Goal: Task Accomplishment & Management: Manage account settings

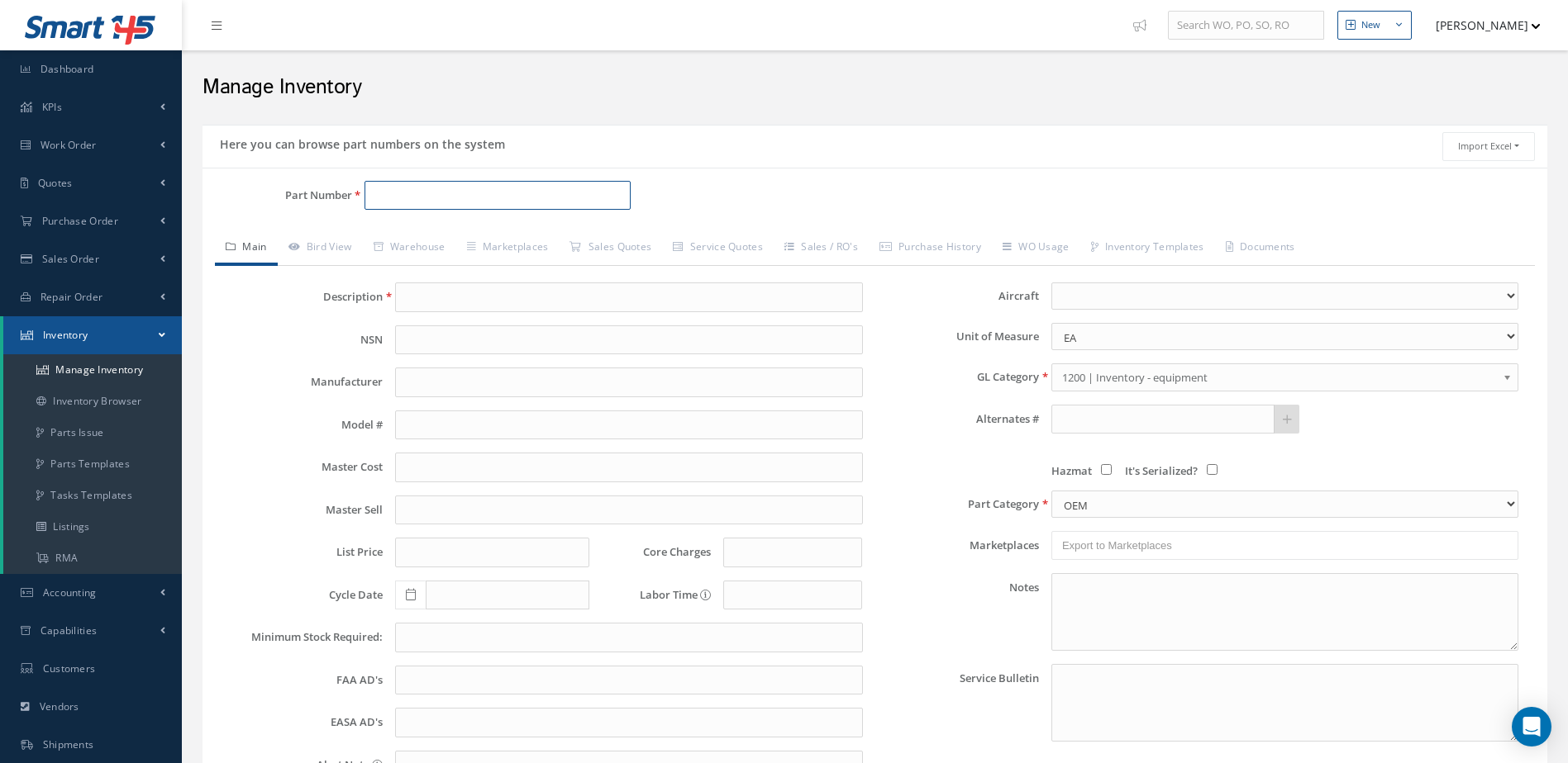
click at [517, 204] on input "Part Number" at bounding box center [498, 195] width 267 height 29
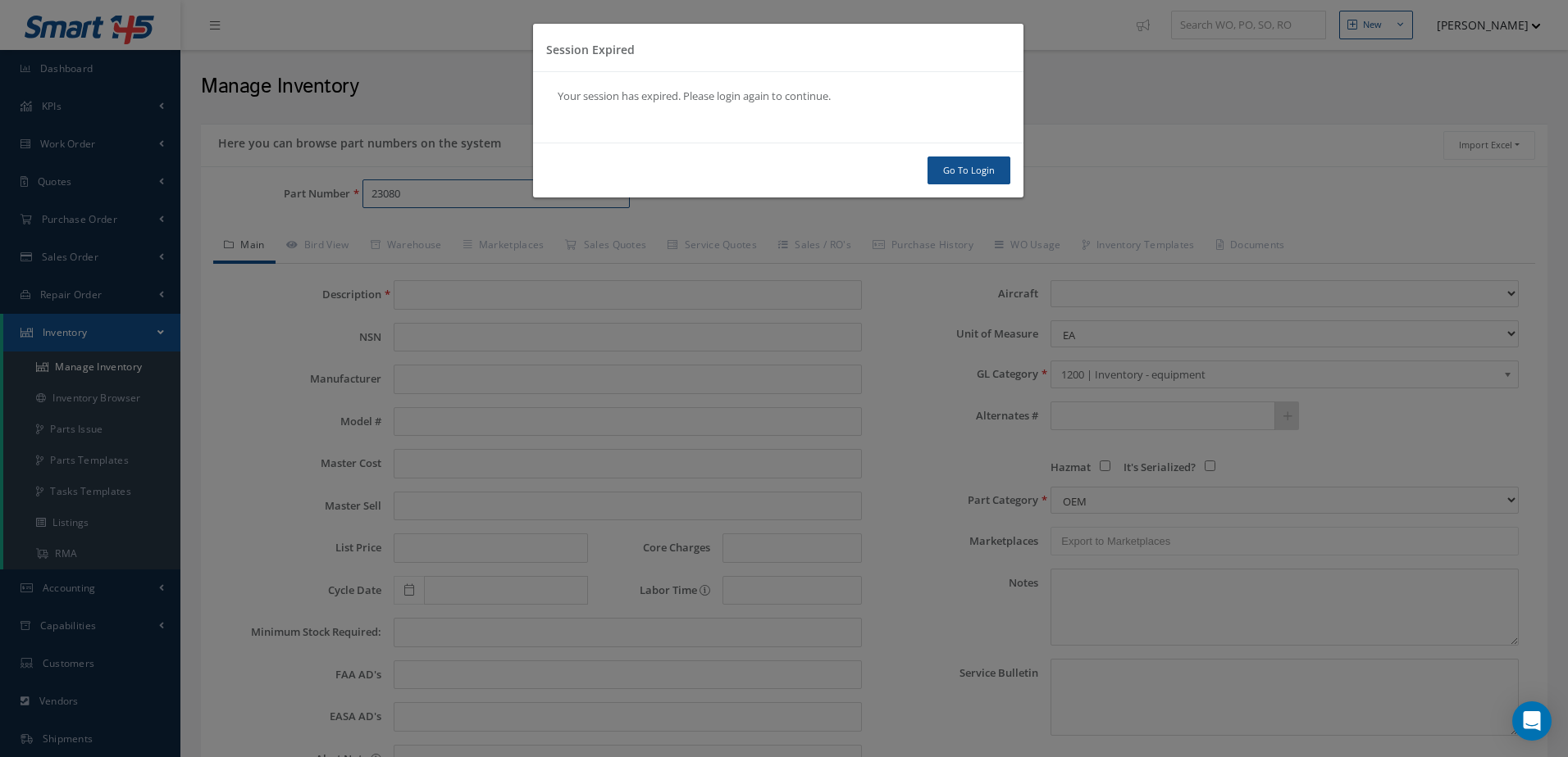
type input "23080"
click at [981, 177] on link "Go To Login" at bounding box center [968, 171] width 82 height 28
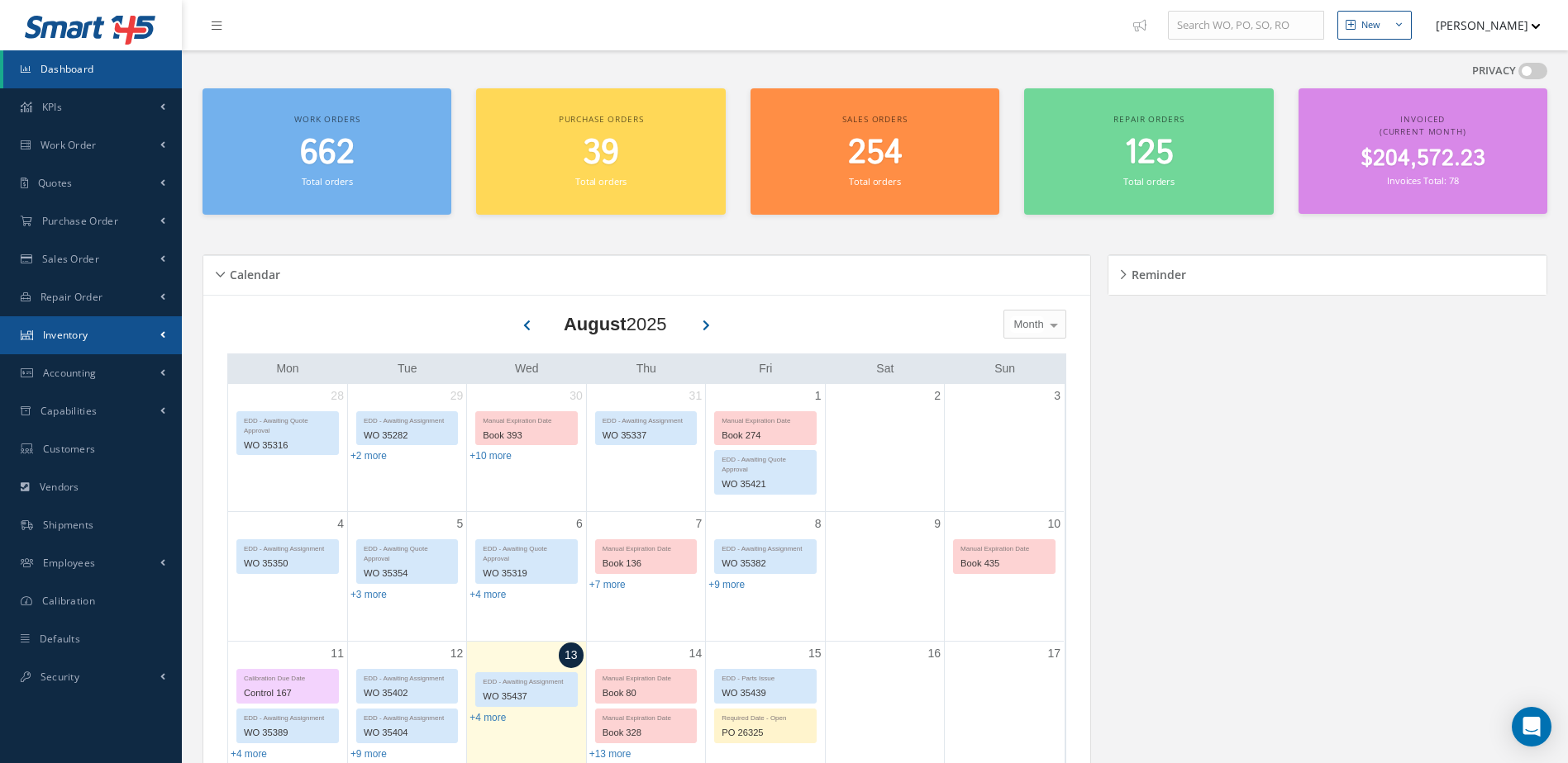
click at [87, 334] on span "Inventory" at bounding box center [65, 335] width 46 height 14
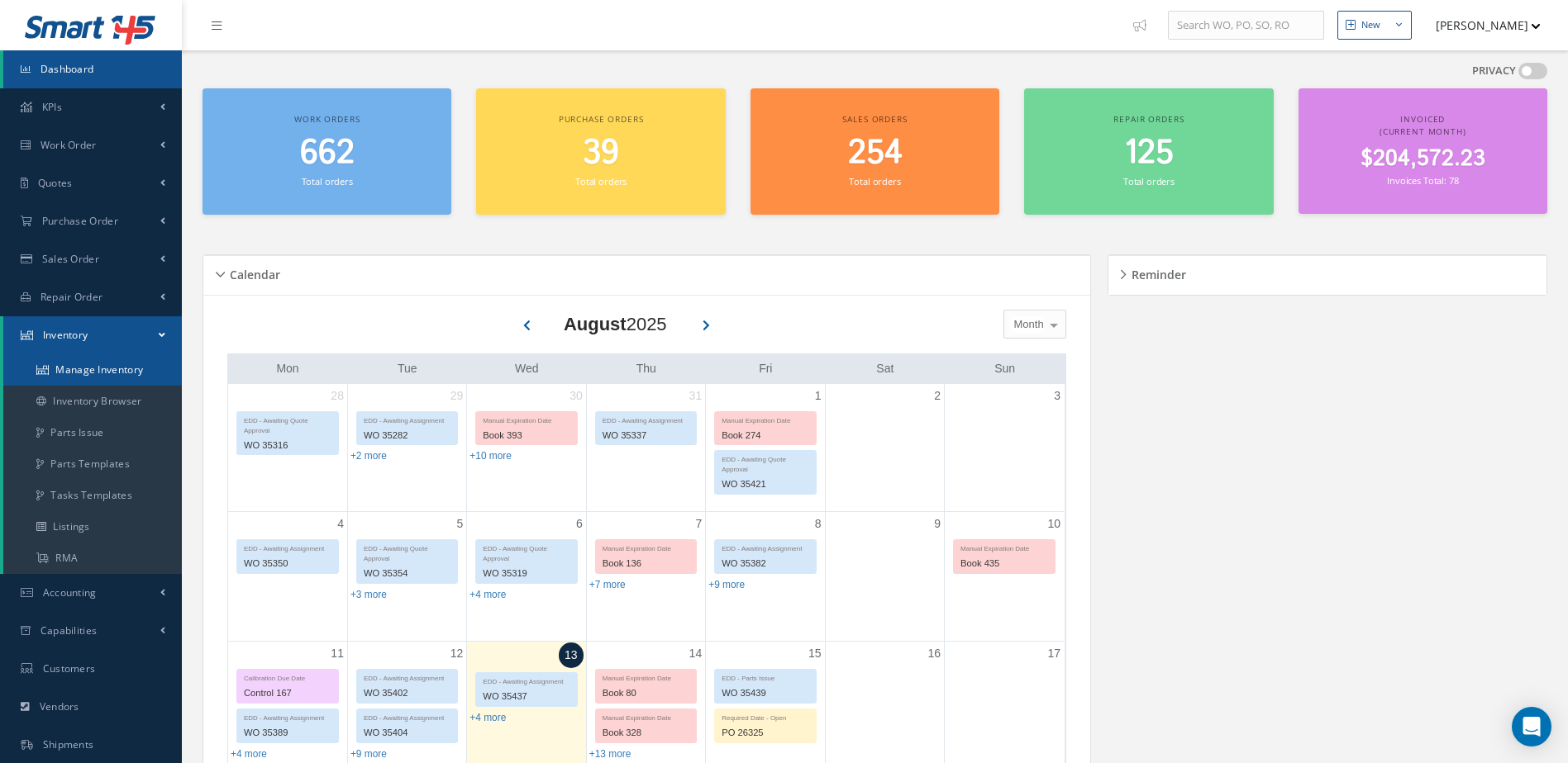
click at [114, 366] on link "Manage Inventory" at bounding box center [93, 370] width 179 height 31
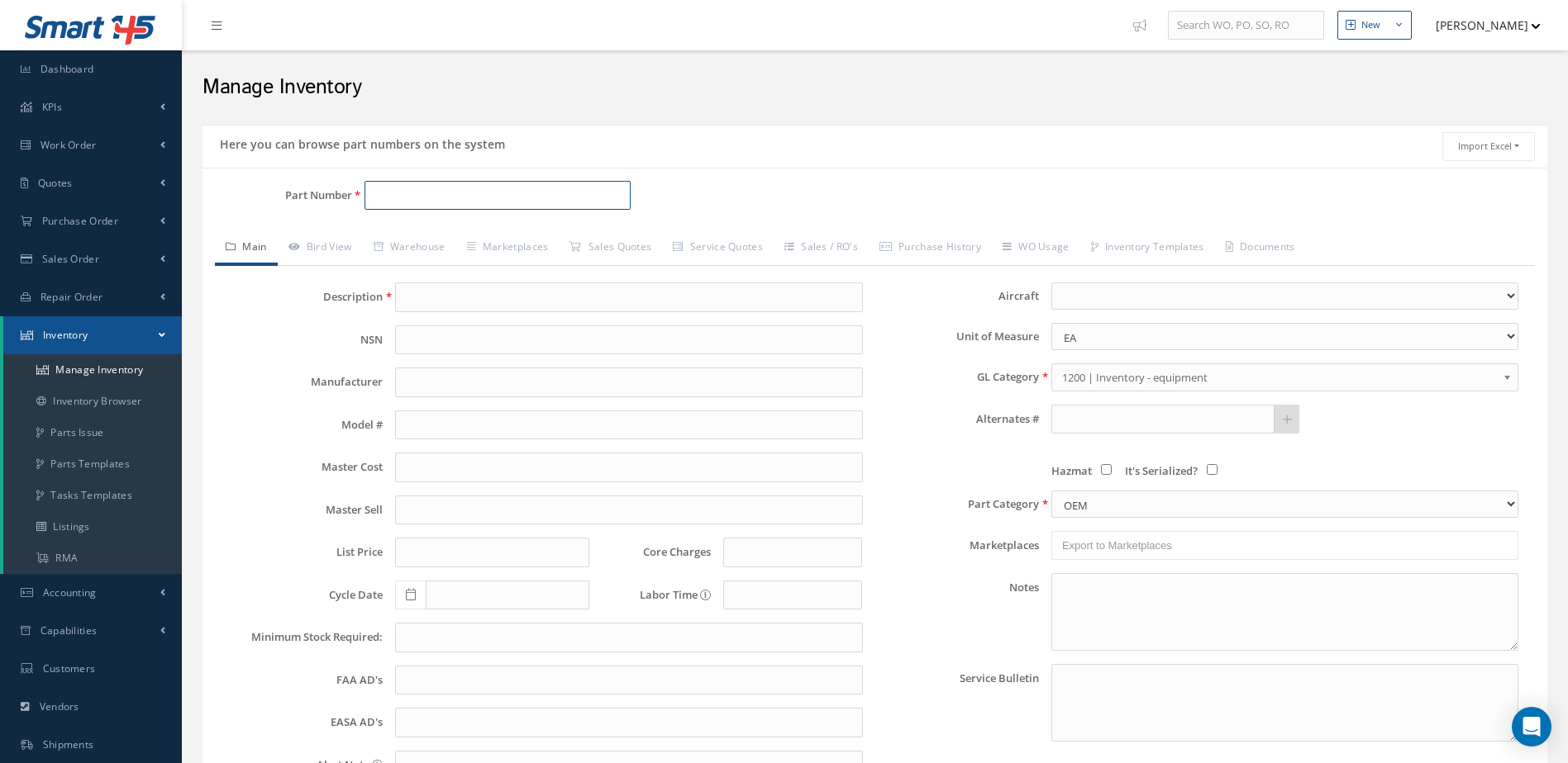
click at [565, 197] on input "Part Number" at bounding box center [498, 195] width 267 height 29
click at [584, 233] on span "STARTER GENERATOR" at bounding box center [642, 238] width 248 height 17
type input "23080-013A"
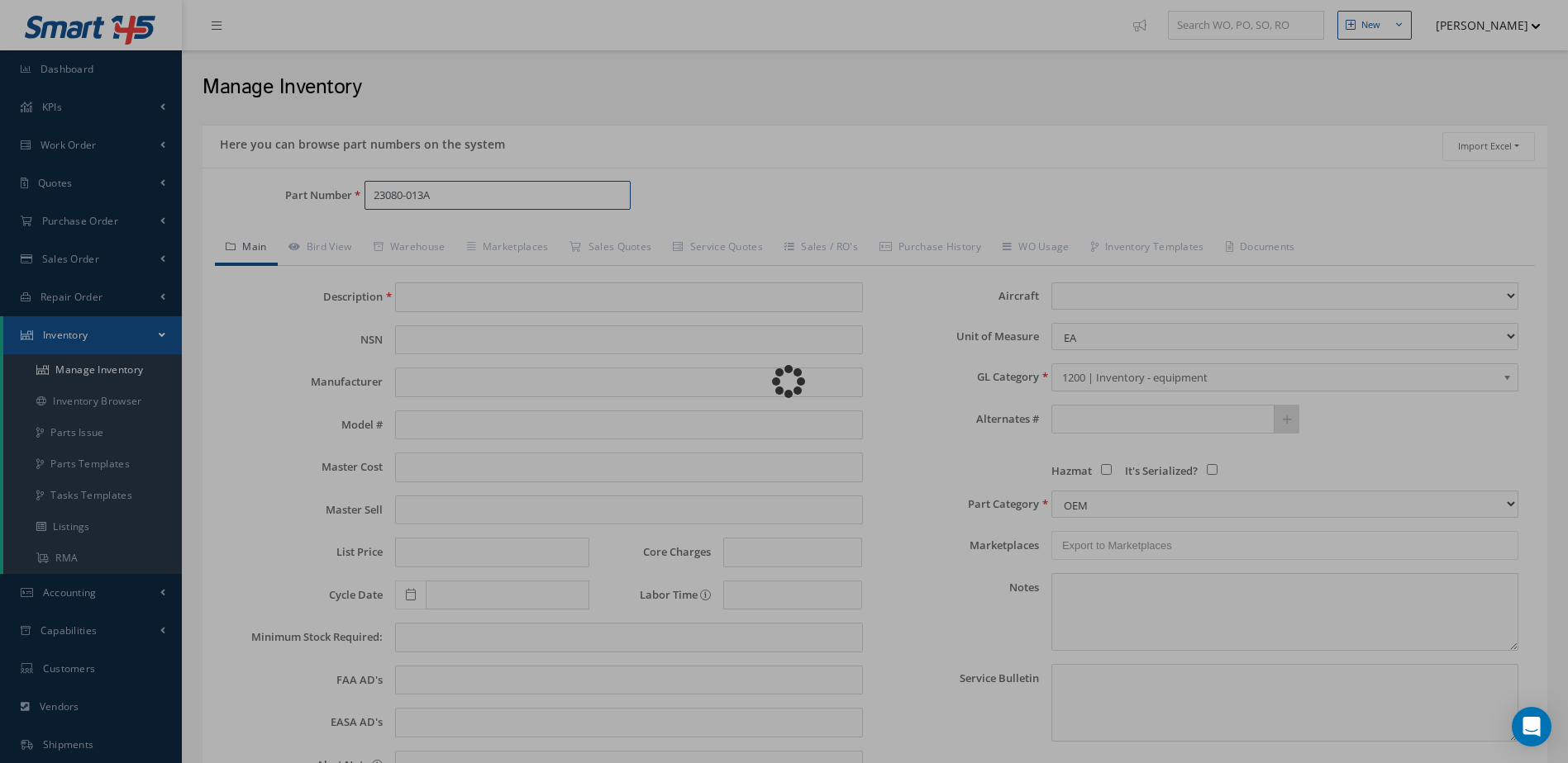
type input "STARTER GENERATOR"
type input "SAFRAN"
type input "0.00"
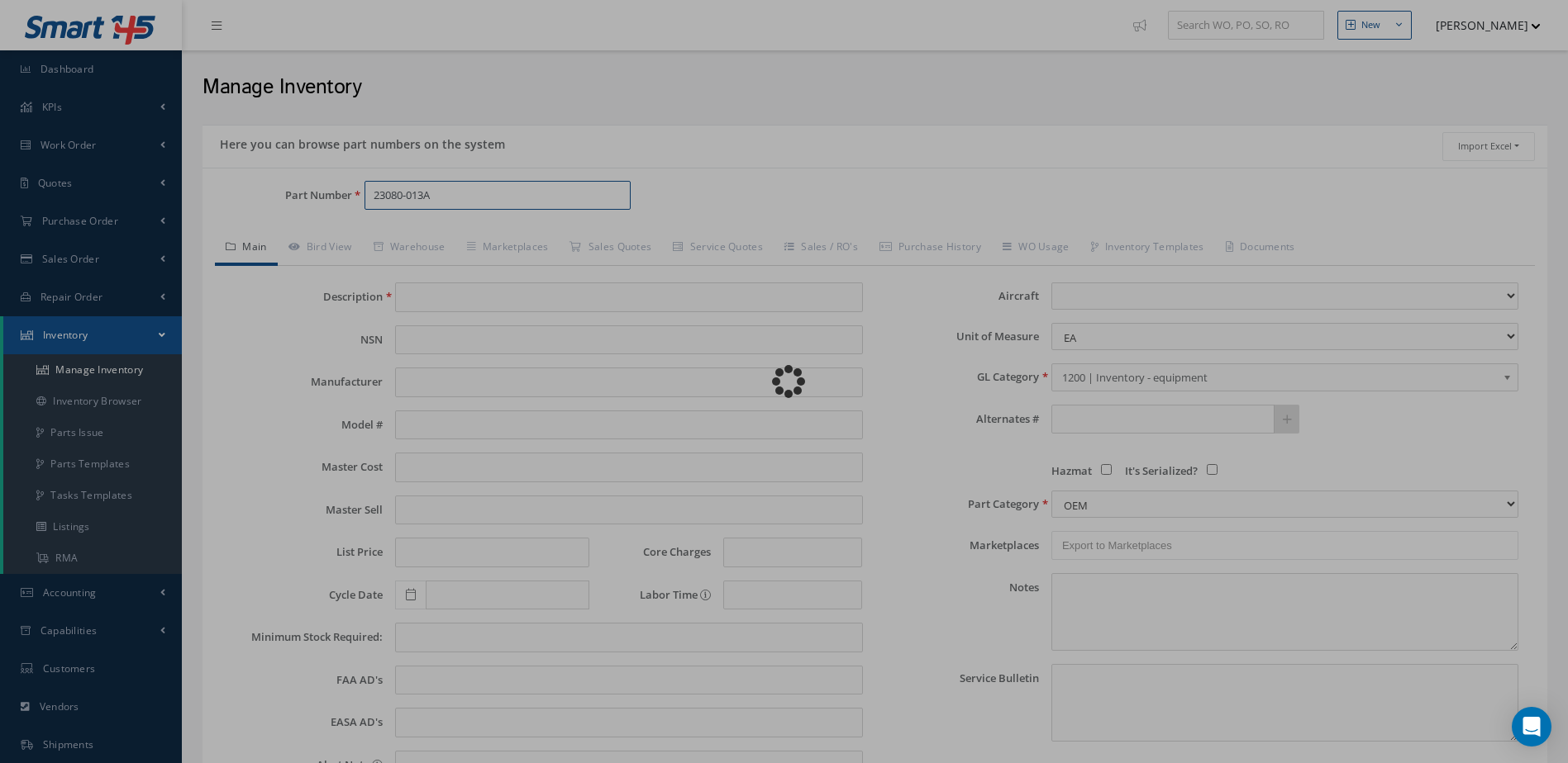
type input "0.00"
select select
type textarea "APRIL/2025 : STD OH $2,350.00 -TAT 20-30 DAYS. OH EX $2,450 CORE VALUE $10,000 …"
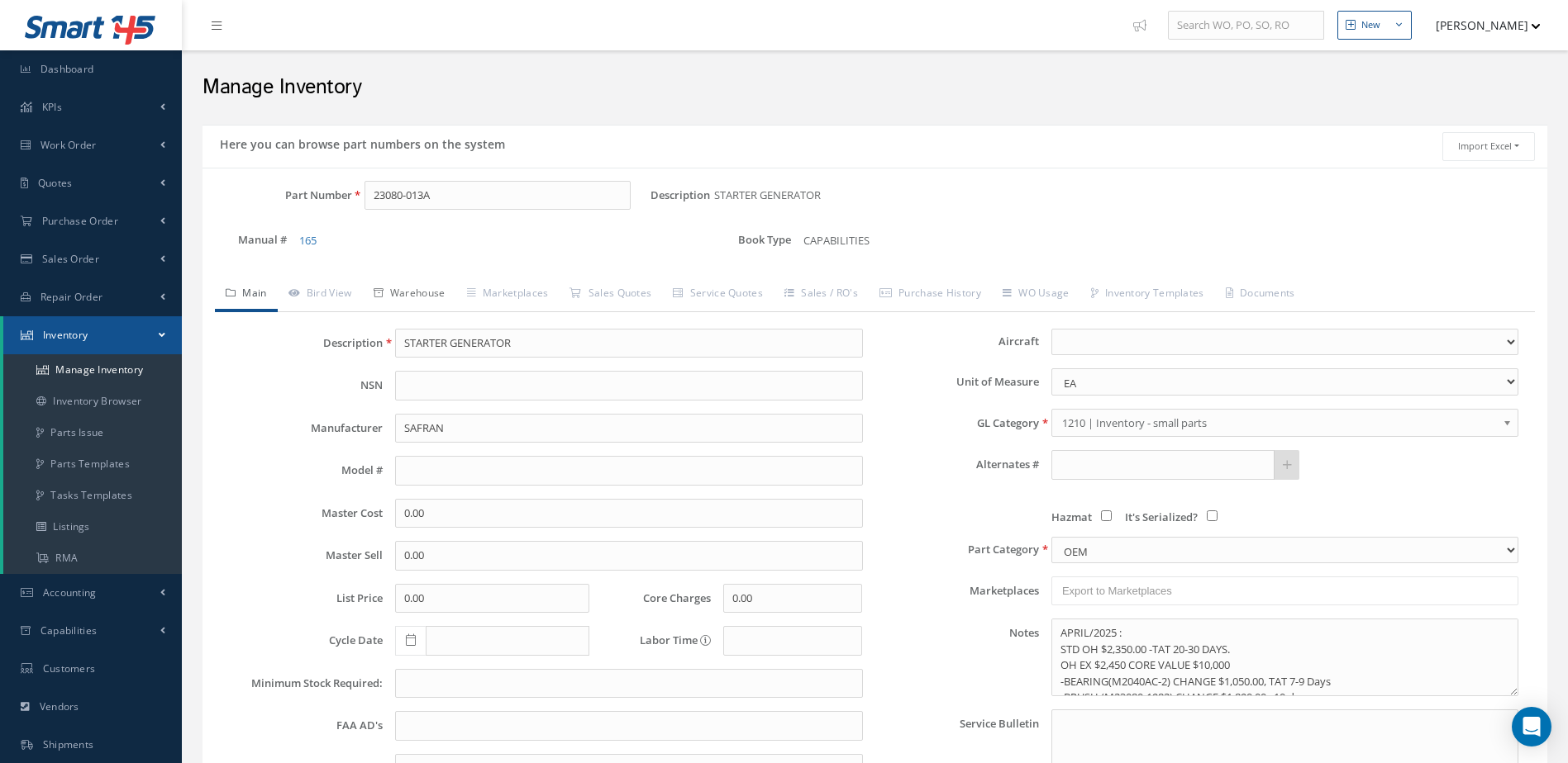
click at [436, 289] on link "Warehouse" at bounding box center [409, 295] width 93 height 35
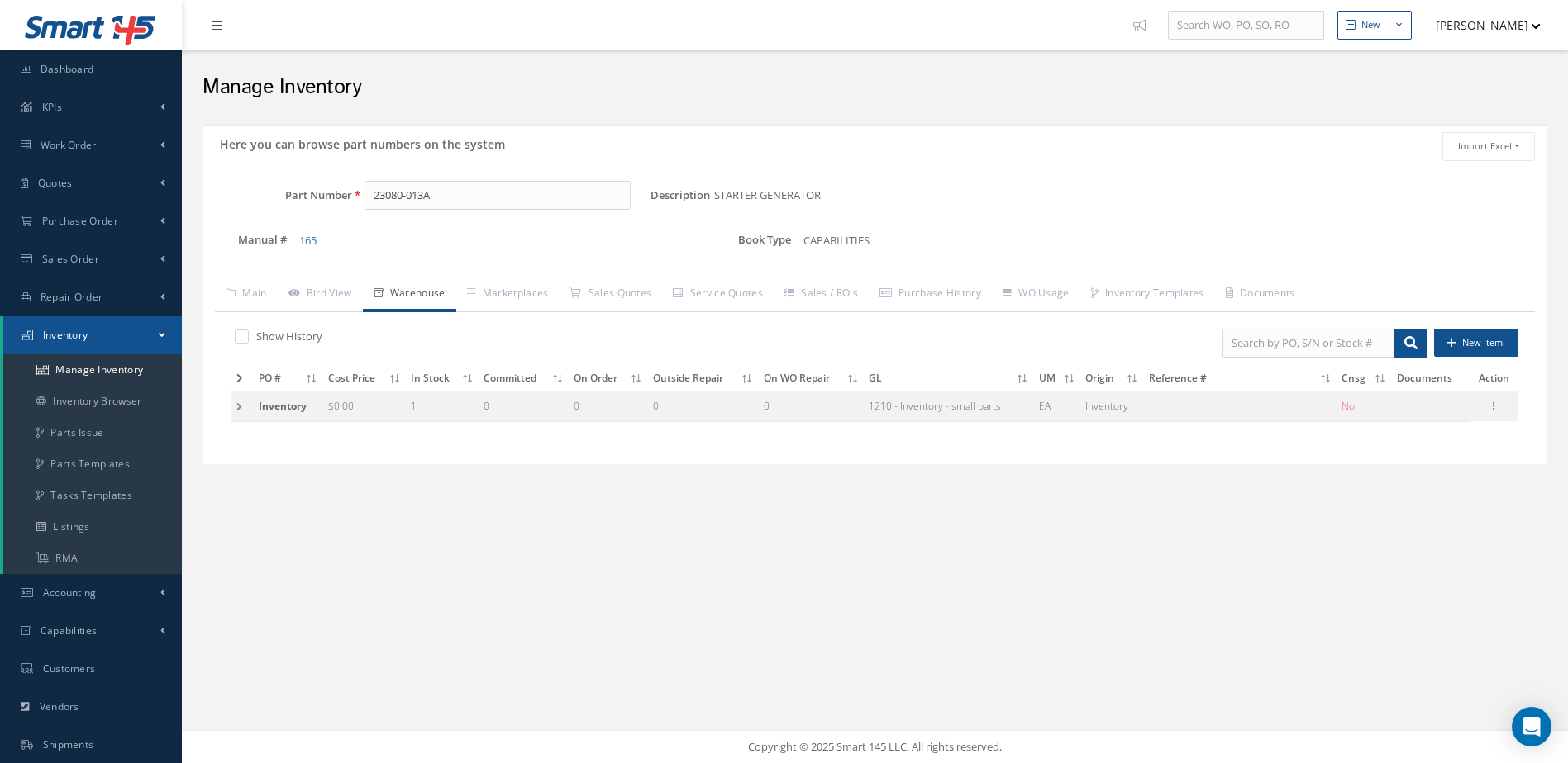
click at [239, 371] on td at bounding box center [242, 379] width 22 height 26
click at [239, 376] on icon at bounding box center [239, 378] width 6 height 10
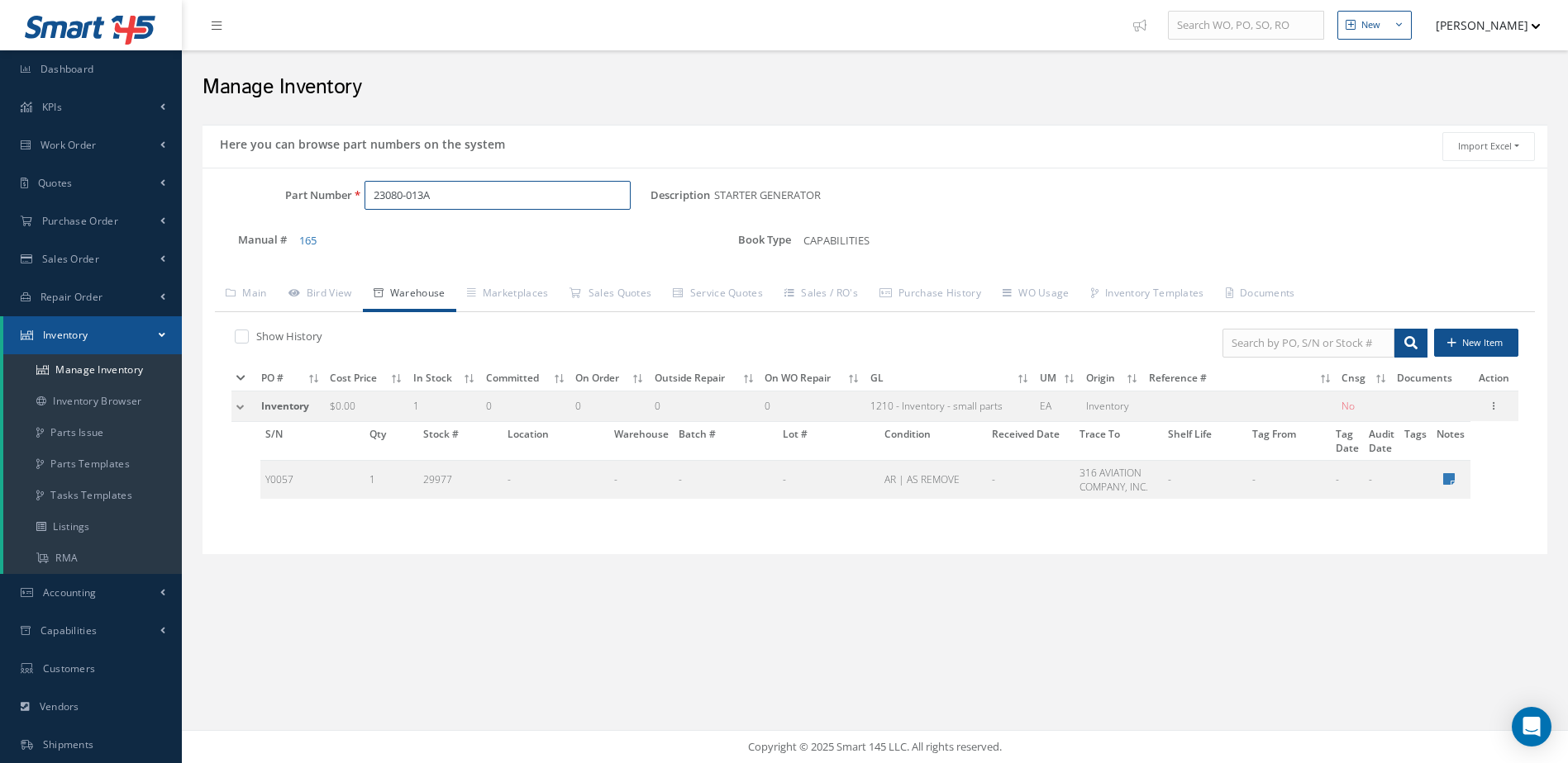
drag, startPoint x: 458, startPoint y: 203, endPoint x: 334, endPoint y: 236, distance: 128.3
click at [334, 236] on div "Part Number 23080-013A Description STARTER GENERATOR Alternates Manual # 165 Bo…" at bounding box center [875, 224] width 1345 height 88
click at [389, 205] on input "789-135" at bounding box center [498, 195] width 267 height 29
click at [553, 236] on span "RIVET" at bounding box center [642, 238] width 248 height 17
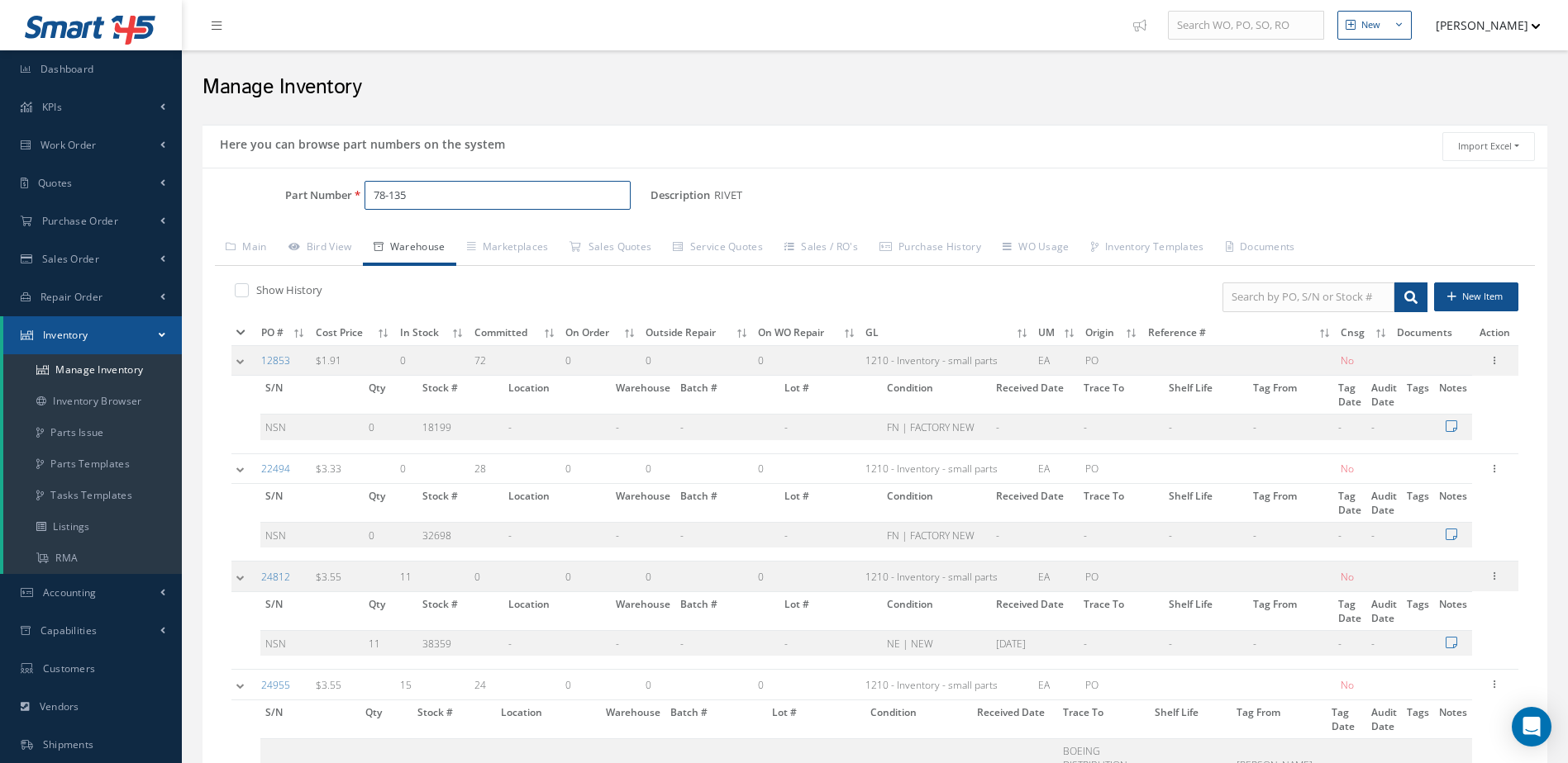
click at [422, 199] on input "78-135" at bounding box center [498, 195] width 267 height 29
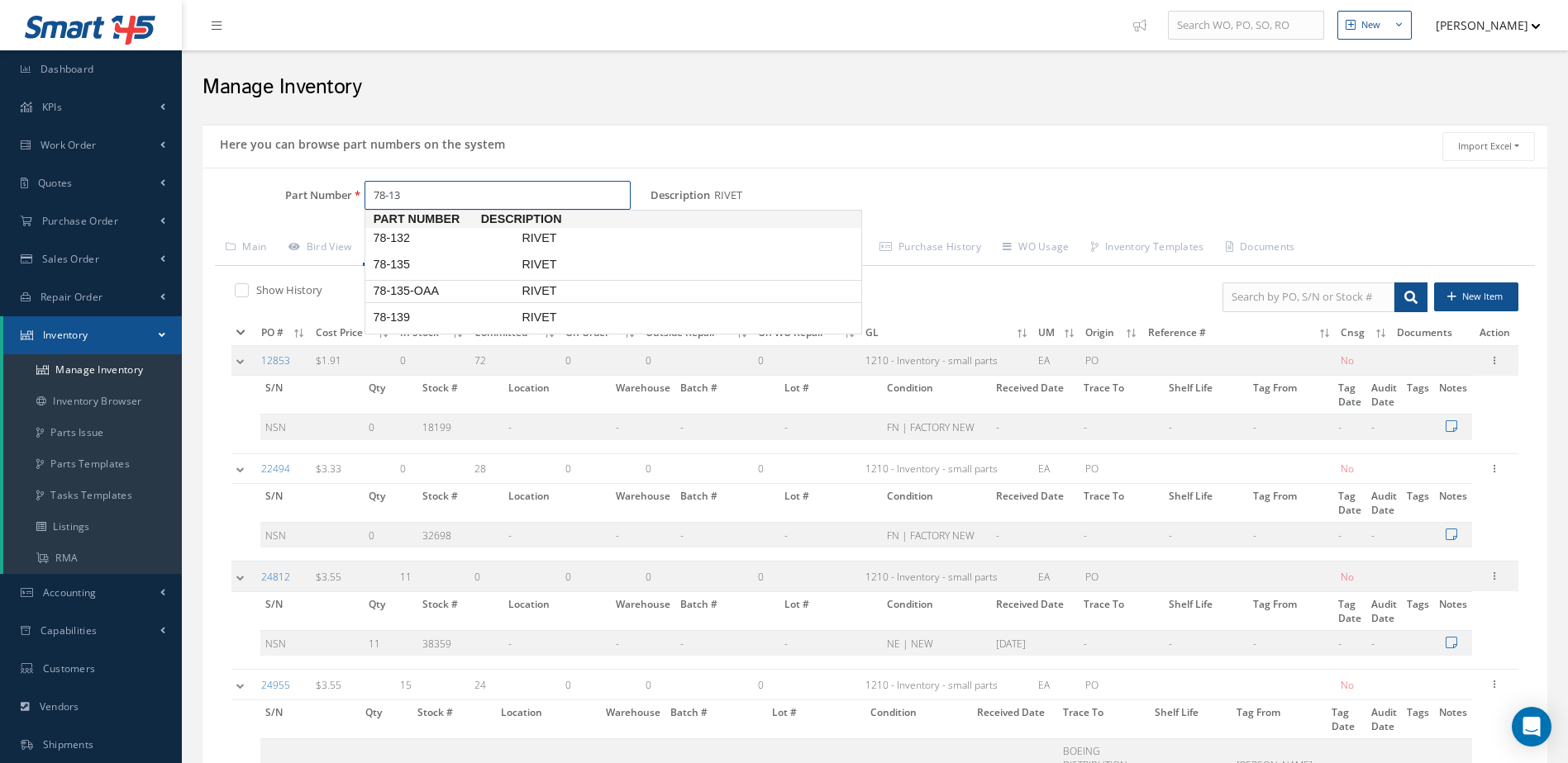
click at [536, 286] on span "RIVET" at bounding box center [642, 290] width 248 height 17
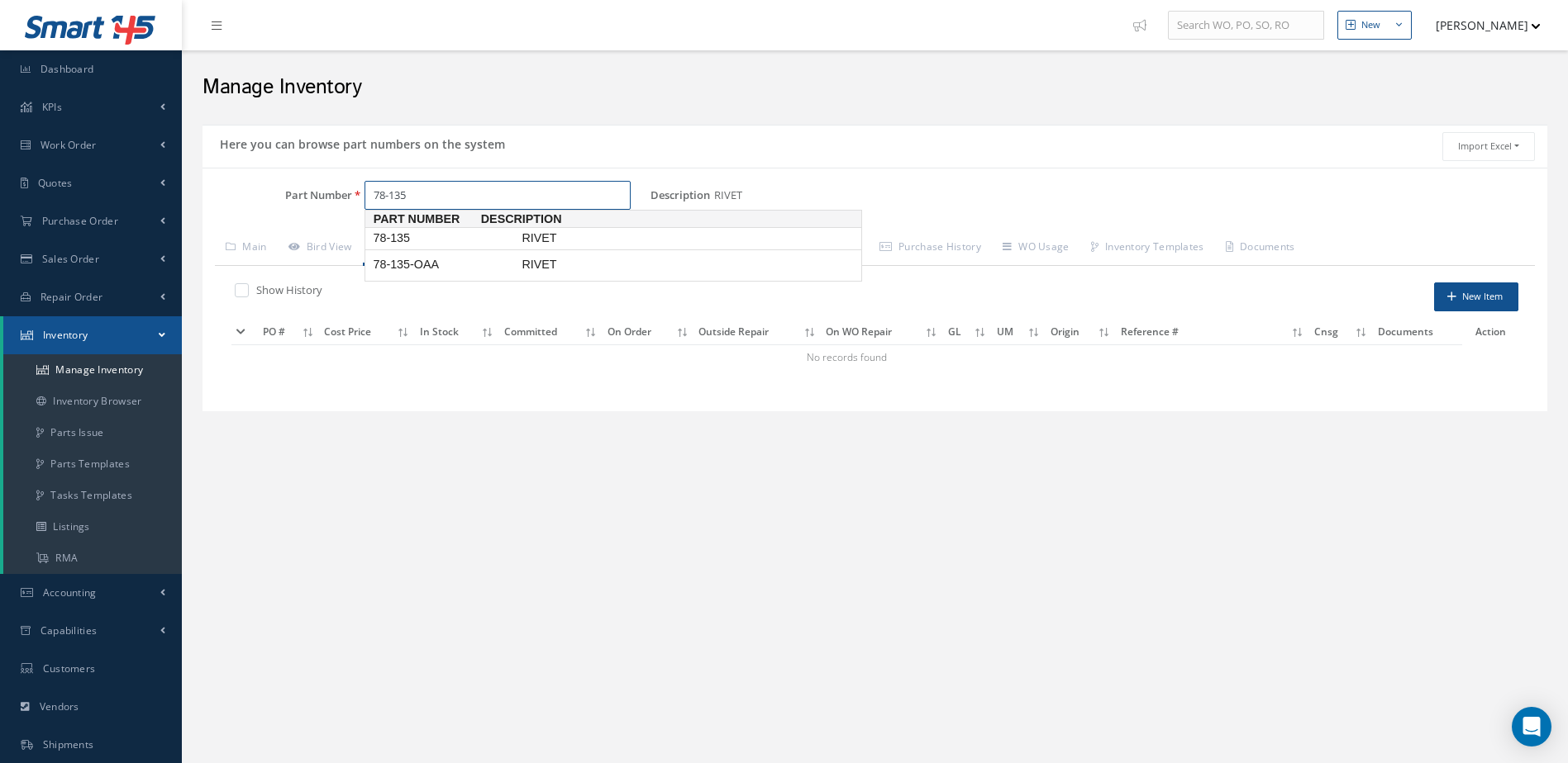
click at [370, 193] on input "78-135" at bounding box center [498, 195] width 267 height 29
click at [452, 232] on span "RFS78-135" at bounding box center [443, 238] width 148 height 17
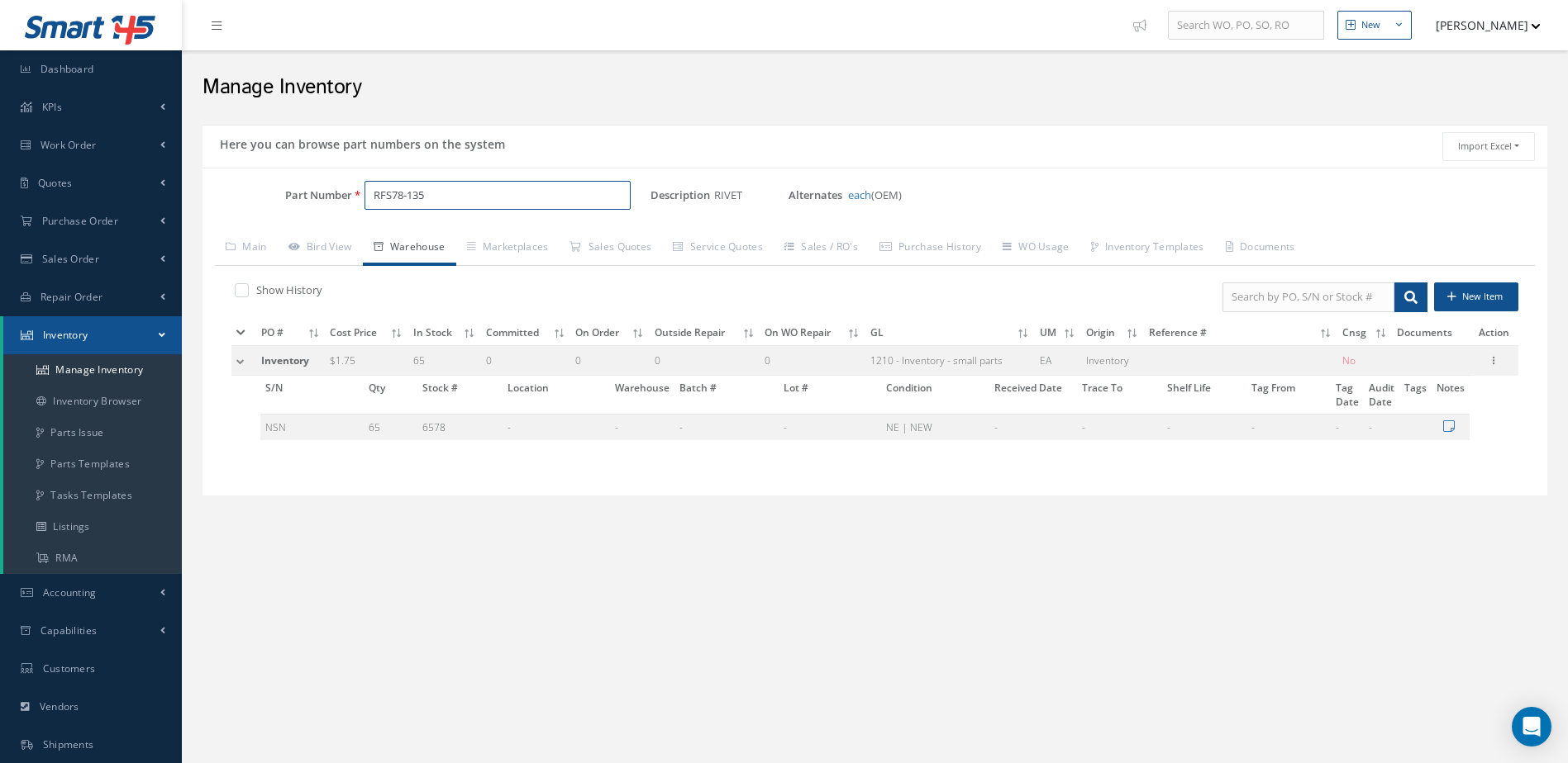
click at [389, 203] on input "RFS78-135" at bounding box center [498, 195] width 267 height 29
click at [392, 192] on input "RFS78-135" at bounding box center [498, 195] width 267 height 29
click at [553, 233] on span "RIVET" at bounding box center [642, 238] width 248 height 17
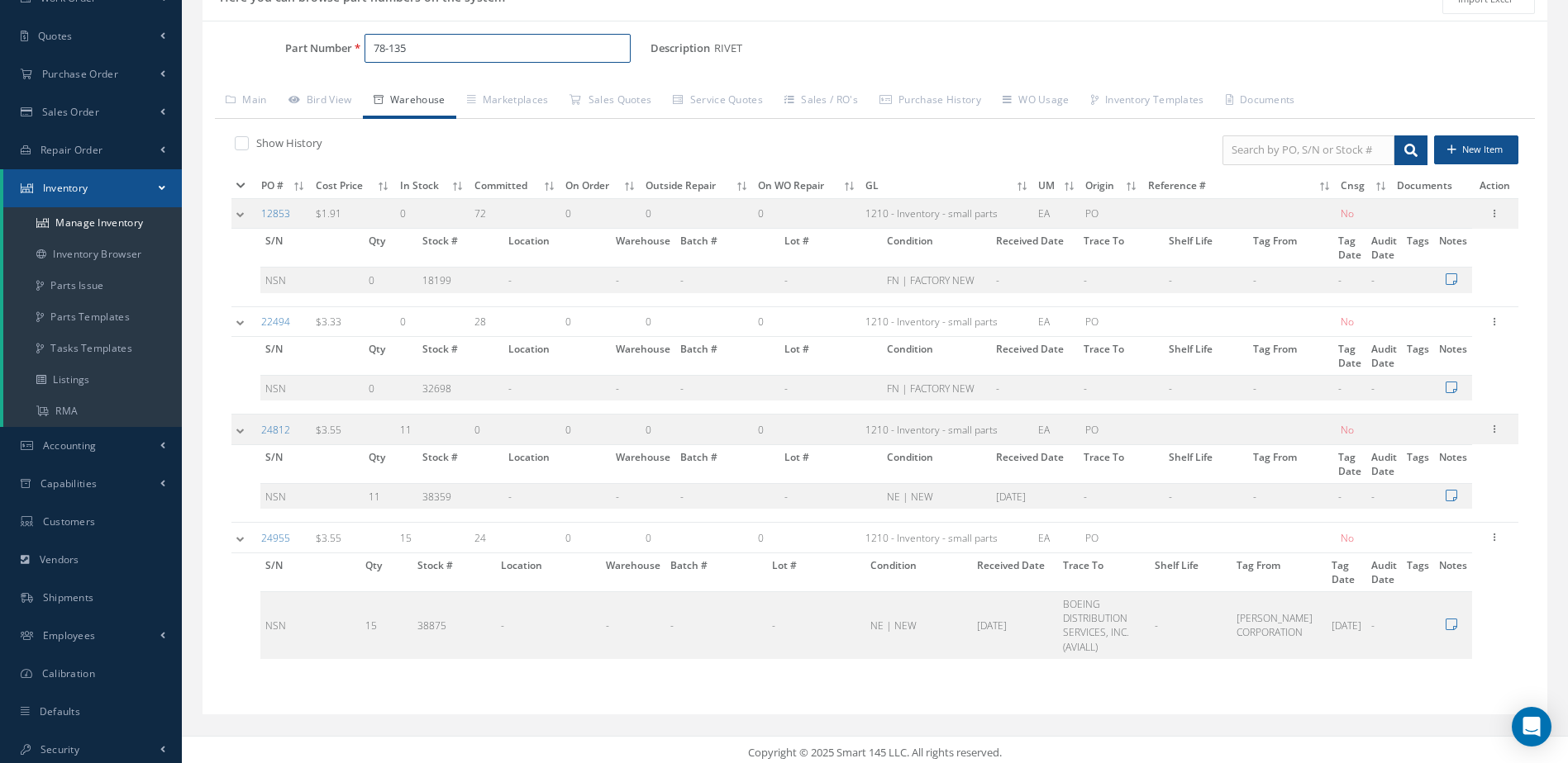
scroll to position [153, 0]
drag, startPoint x: 459, startPoint y: 49, endPoint x: 350, endPoint y: 62, distance: 109.8
click at [350, 62] on div "Part Number 78-135" at bounding box center [426, 49] width 448 height 43
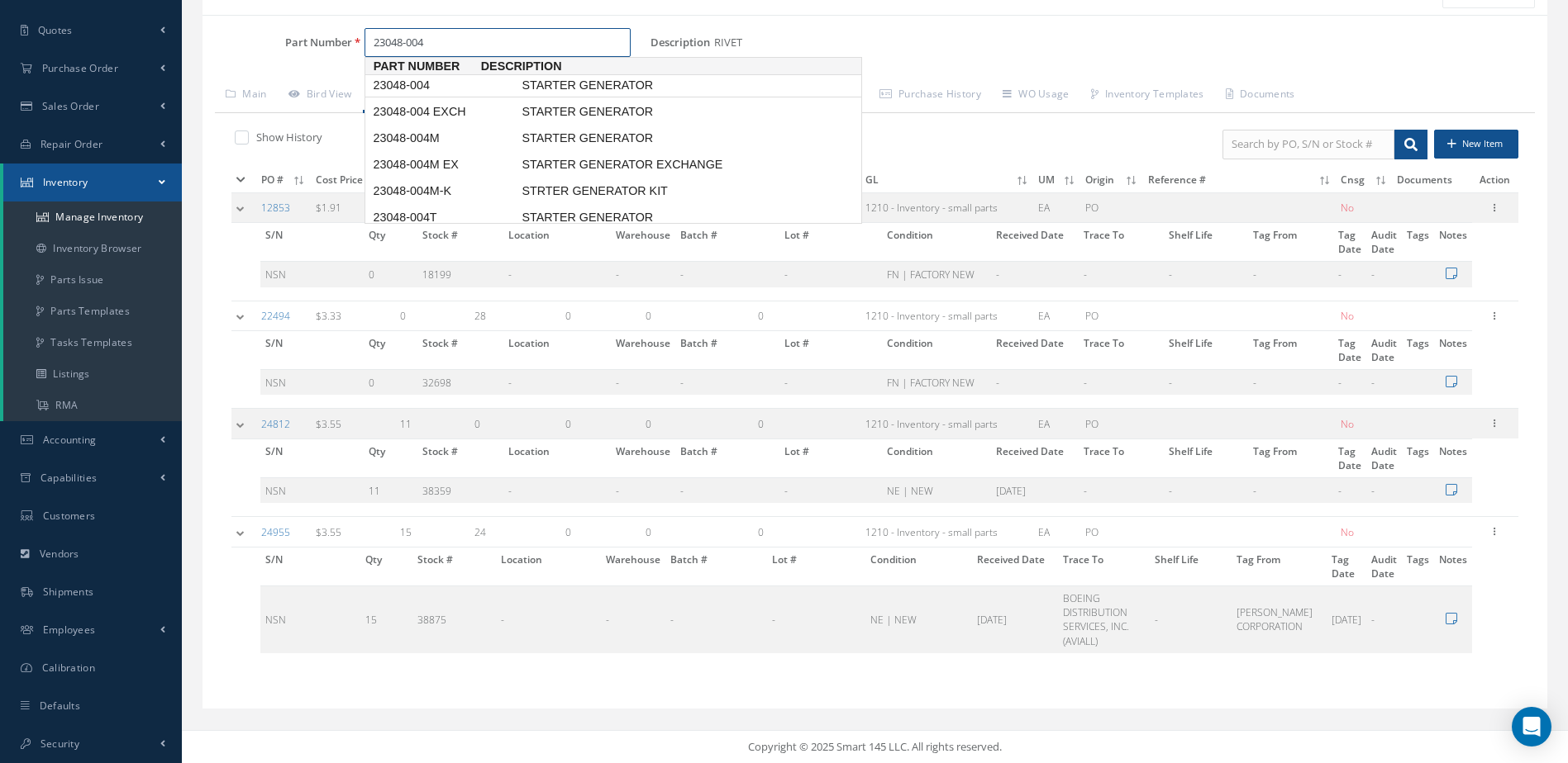
click at [535, 86] on span "STARTER GENERATOR" at bounding box center [642, 85] width 248 height 17
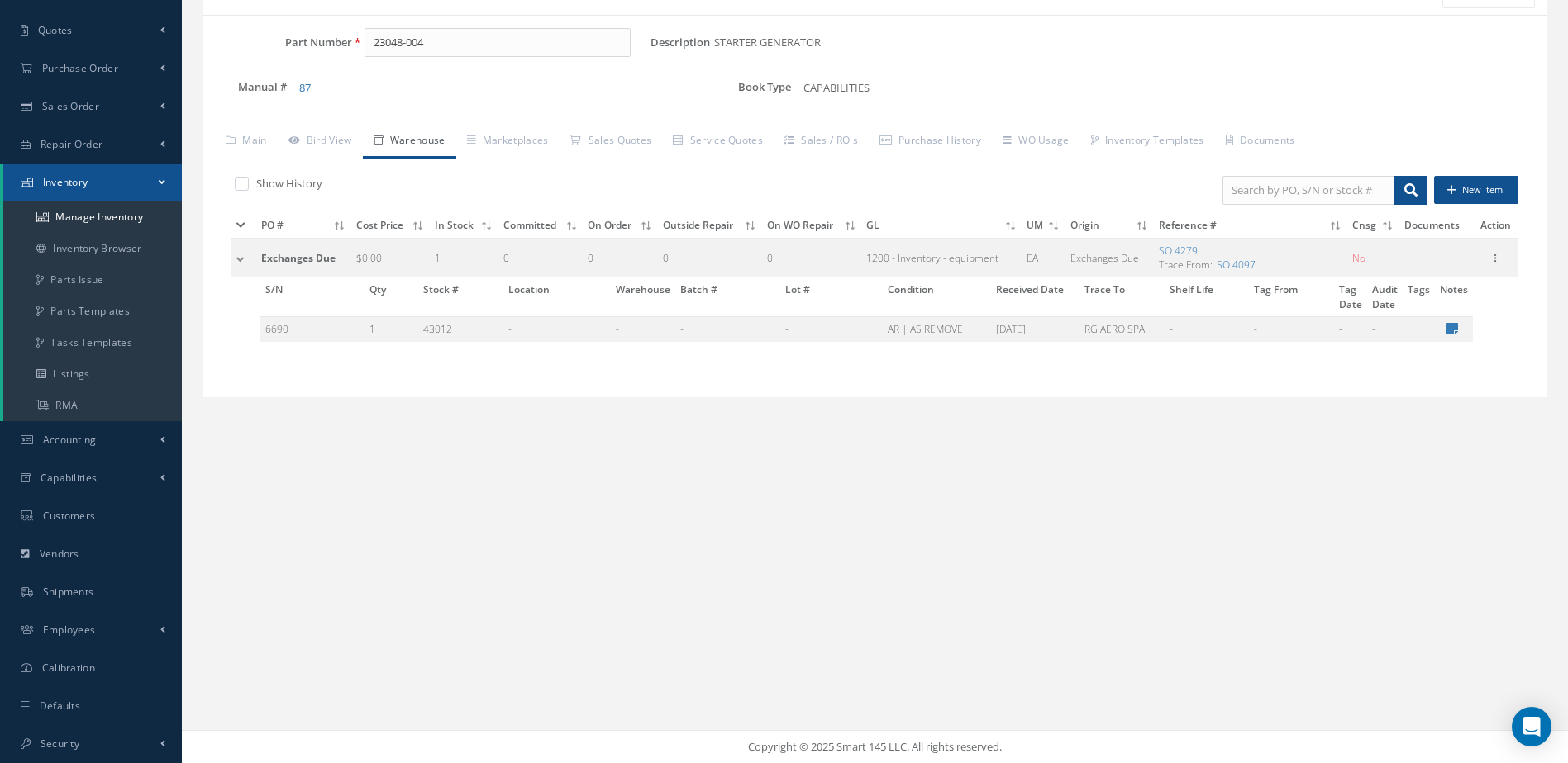
click at [240, 224] on icon at bounding box center [240, 225] width 9 height 10
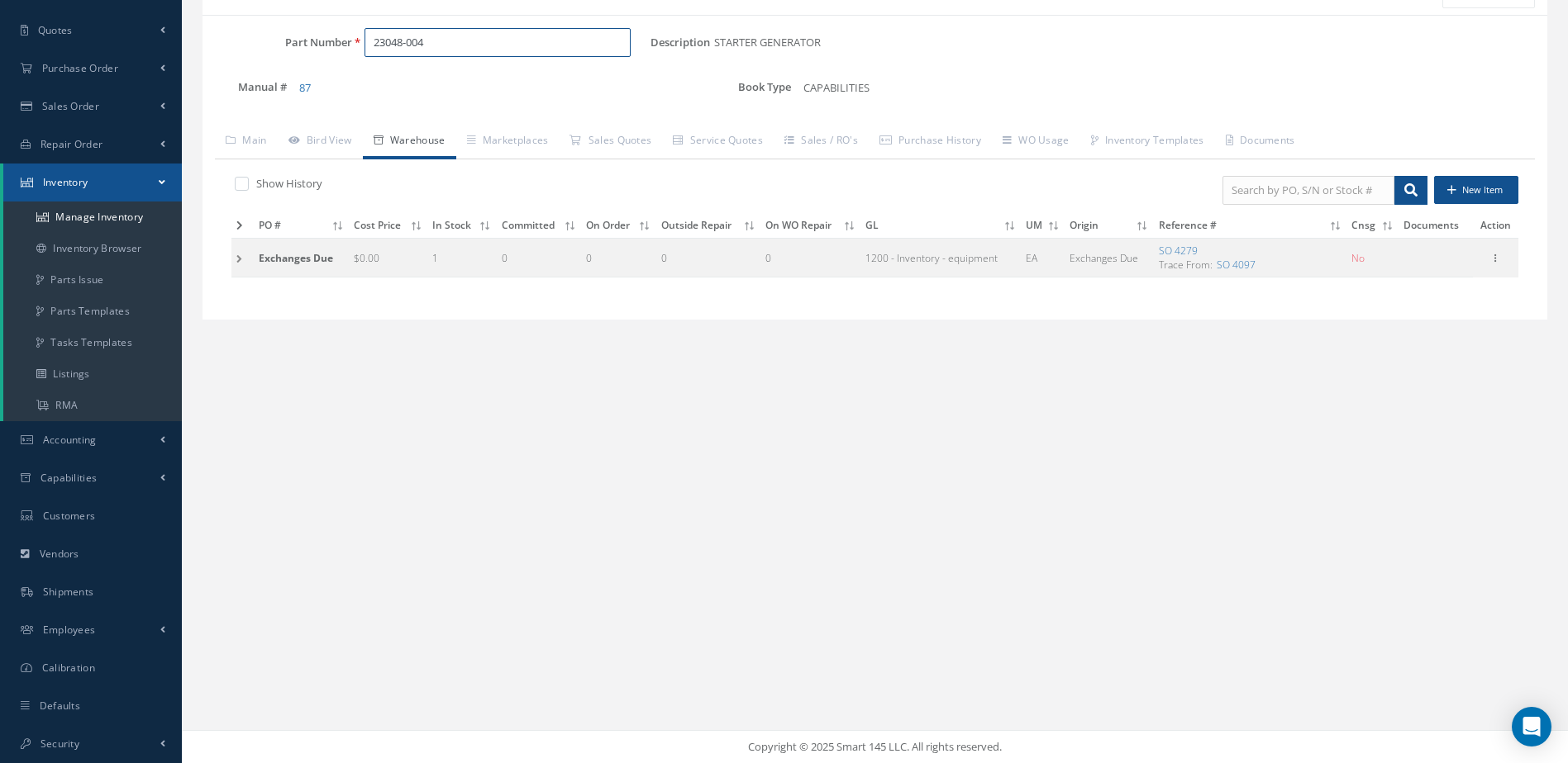
drag, startPoint x: 467, startPoint y: 38, endPoint x: 355, endPoint y: 92, distance: 124.3
click at [355, 92] on div "Part Number 23048-004 Description STARTER GENERATOR Alternates Manual # 87 Book…" at bounding box center [875, 71] width 1345 height 88
type input "2-1576"
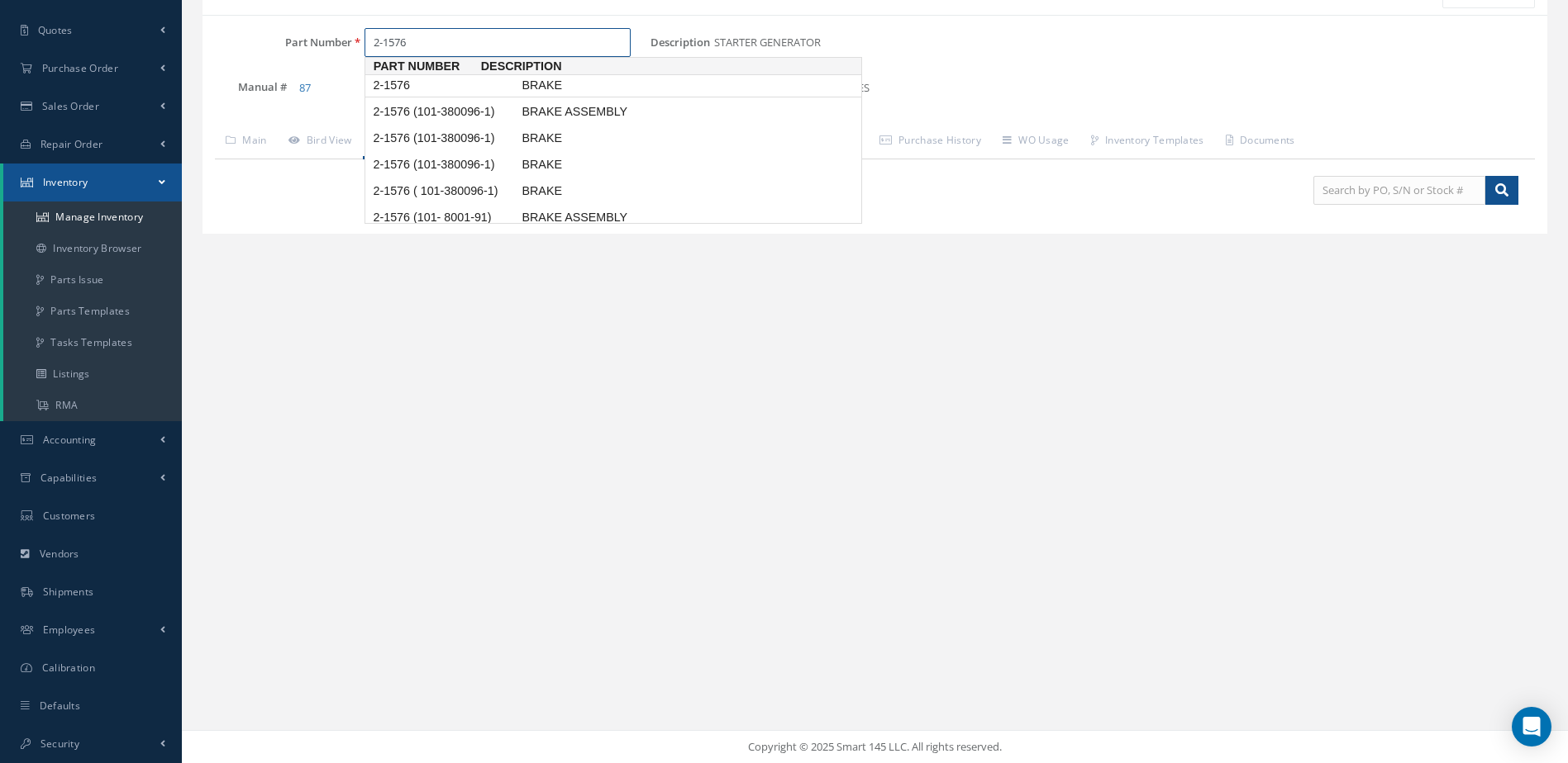
click at [555, 91] on span "BRAKE" at bounding box center [642, 85] width 248 height 17
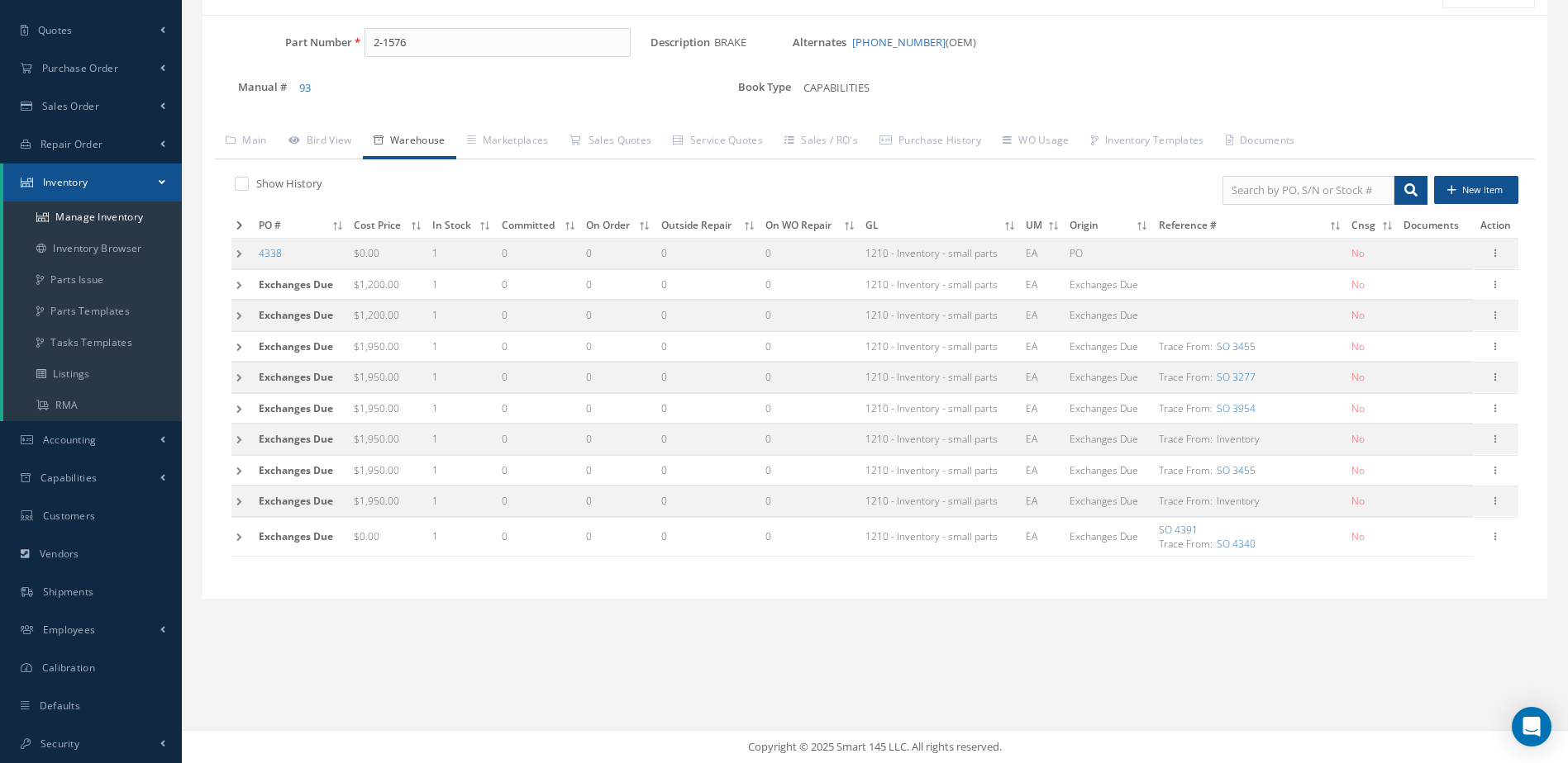
click at [239, 223] on icon at bounding box center [239, 225] width 6 height 10
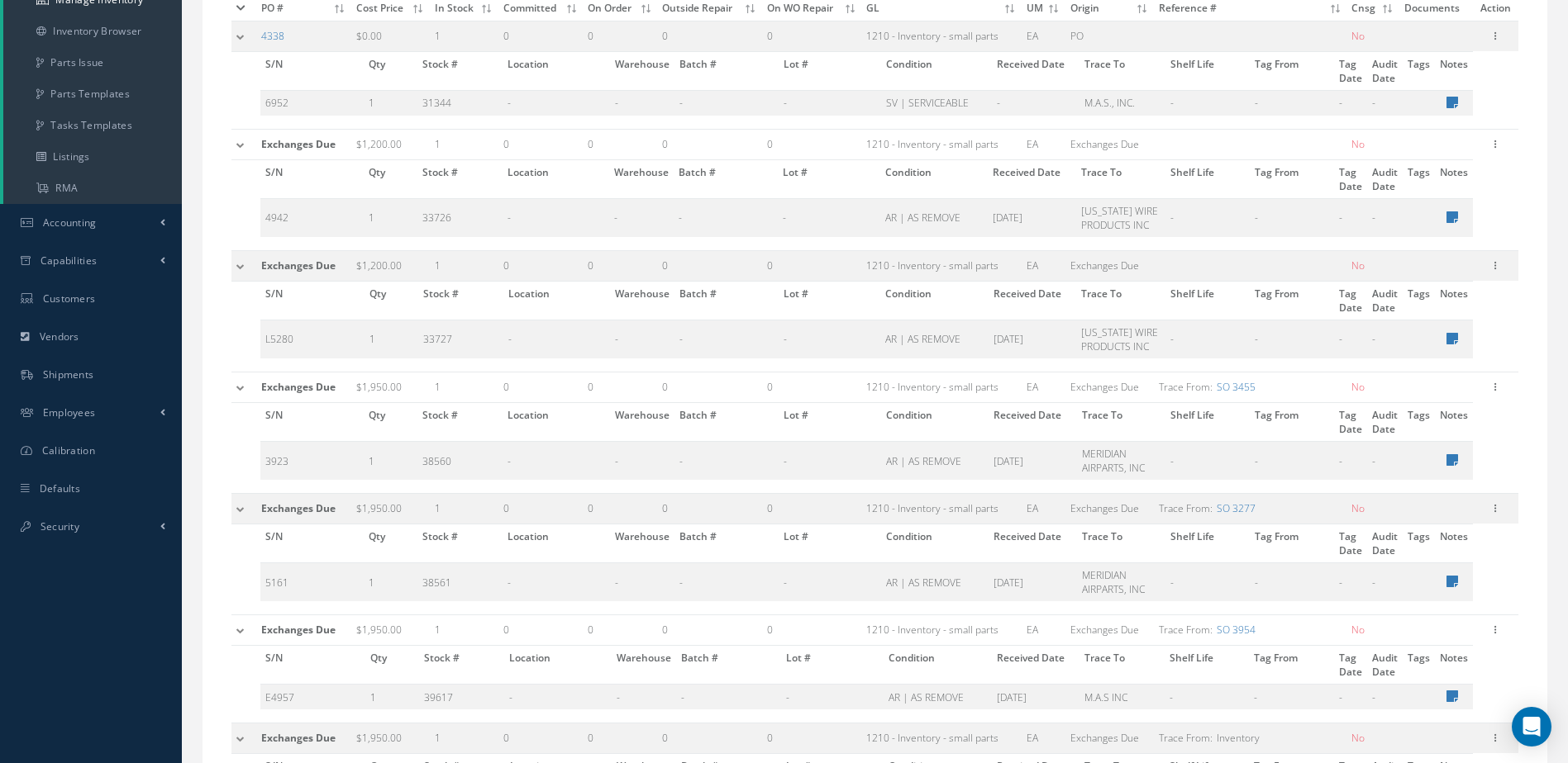
scroll to position [236, 0]
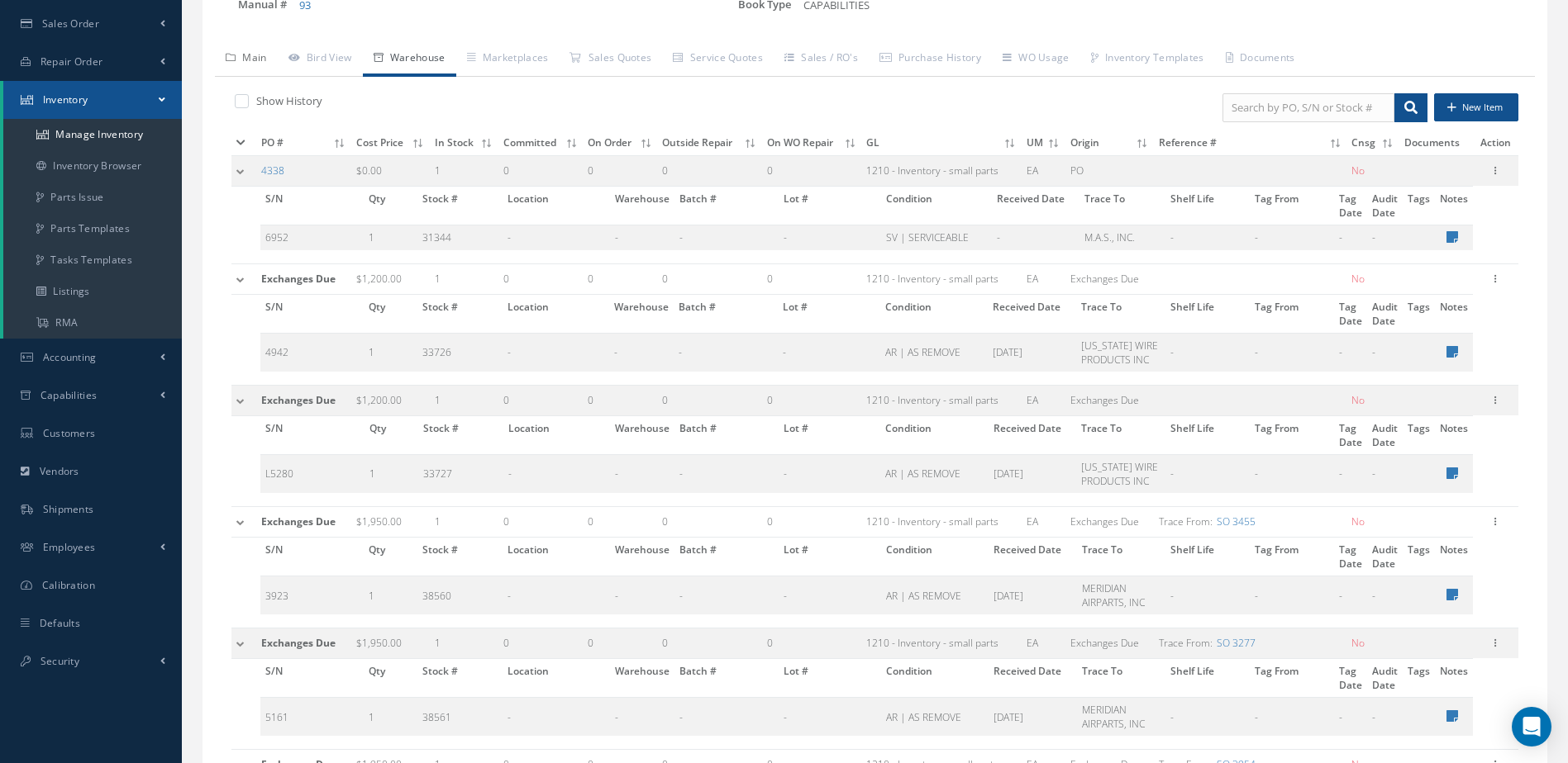
click at [250, 56] on link "Main" at bounding box center [246, 59] width 63 height 35
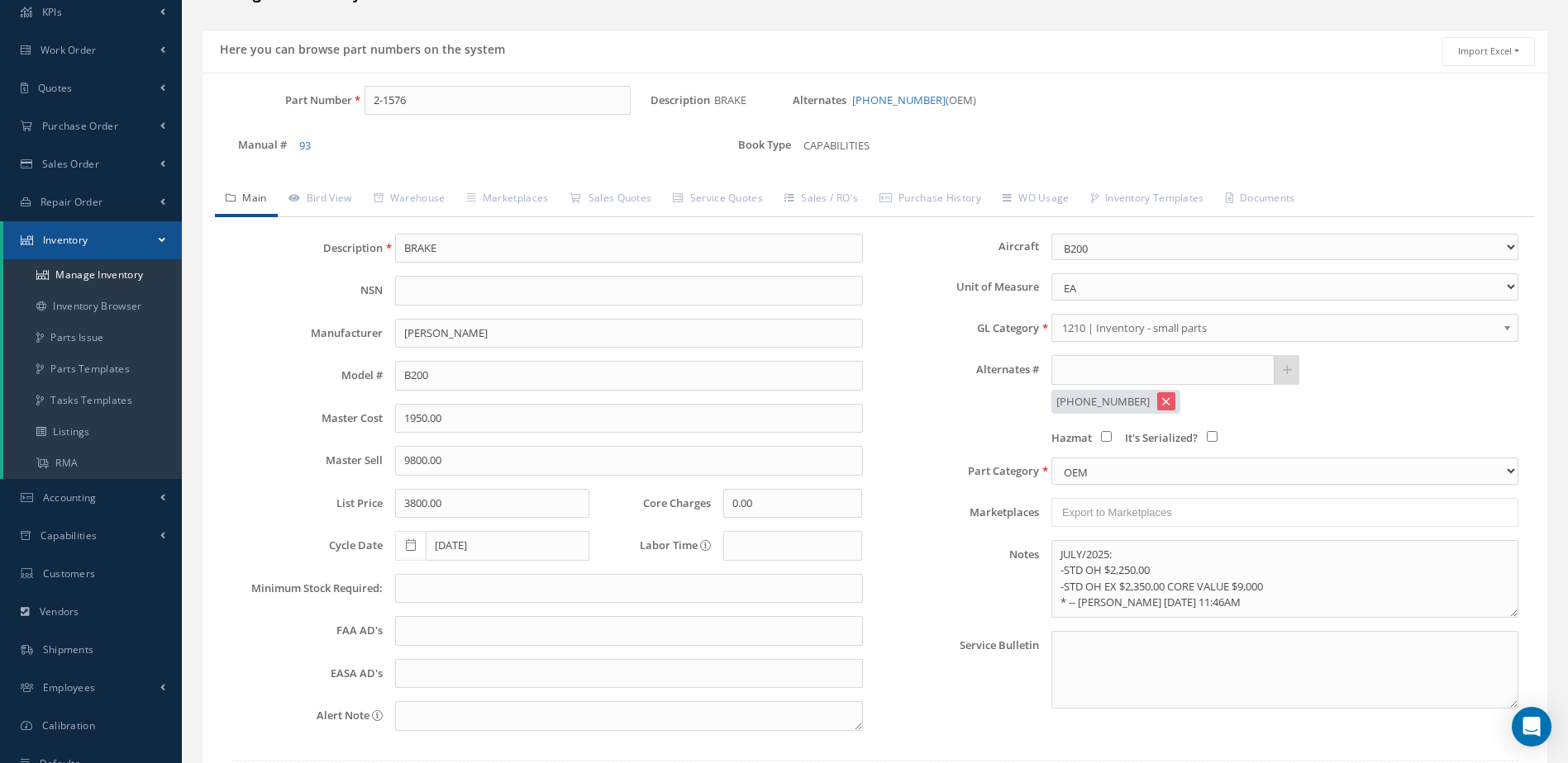
scroll to position [0, 0]
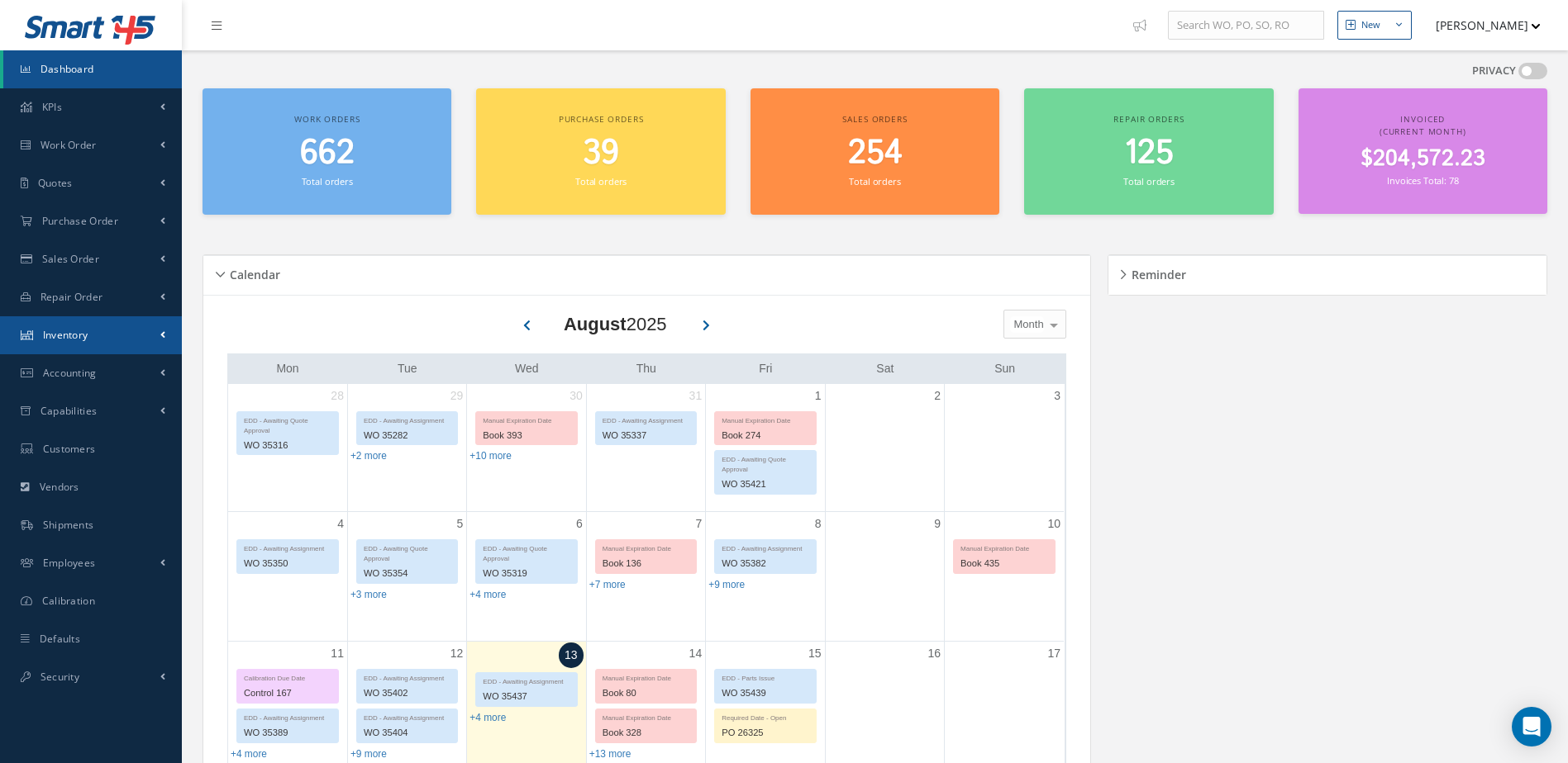
click at [98, 326] on link "Inventory" at bounding box center [90, 335] width 181 height 38
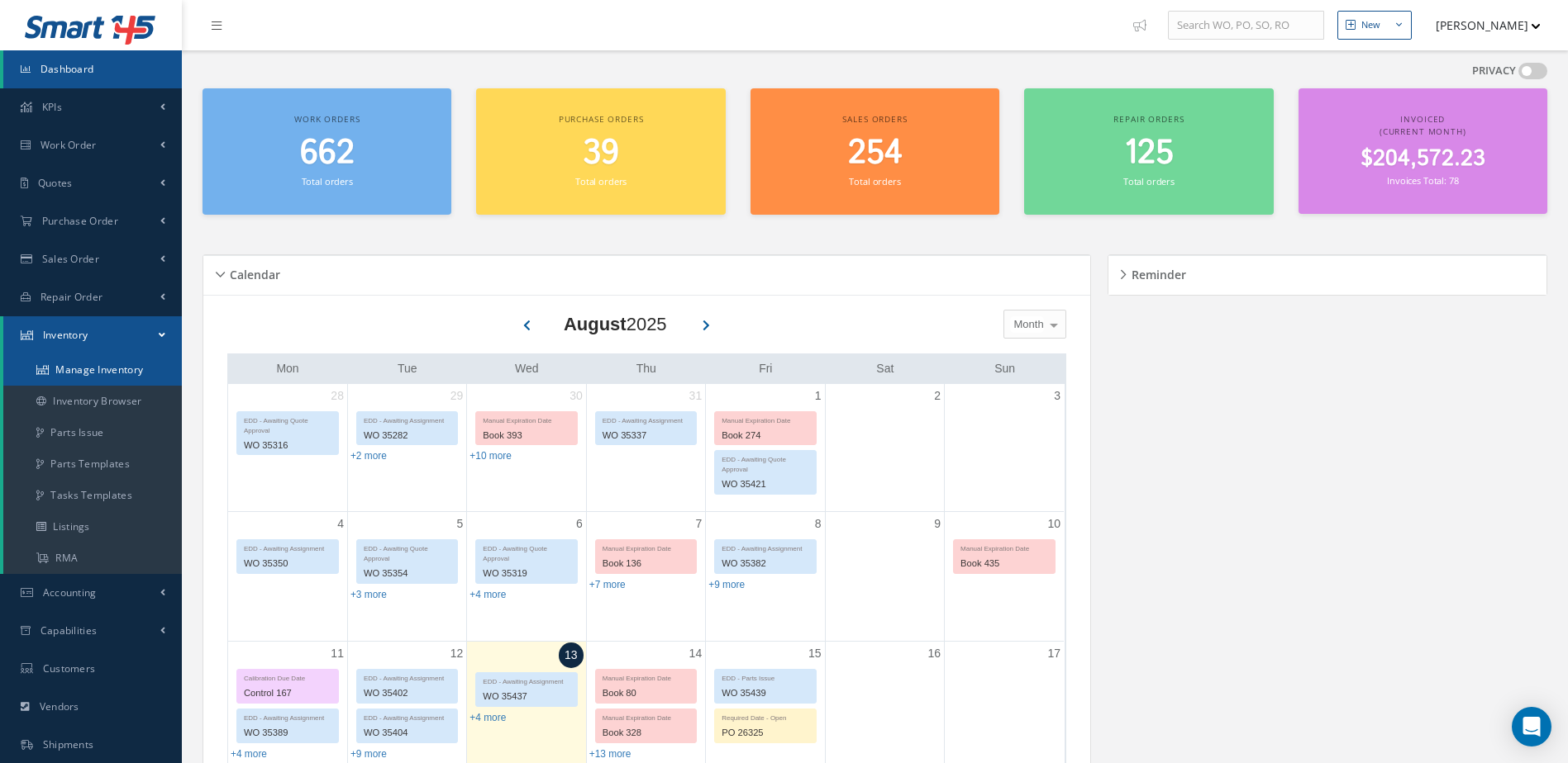
click at [105, 370] on link "Manage Inventory" at bounding box center [93, 370] width 179 height 31
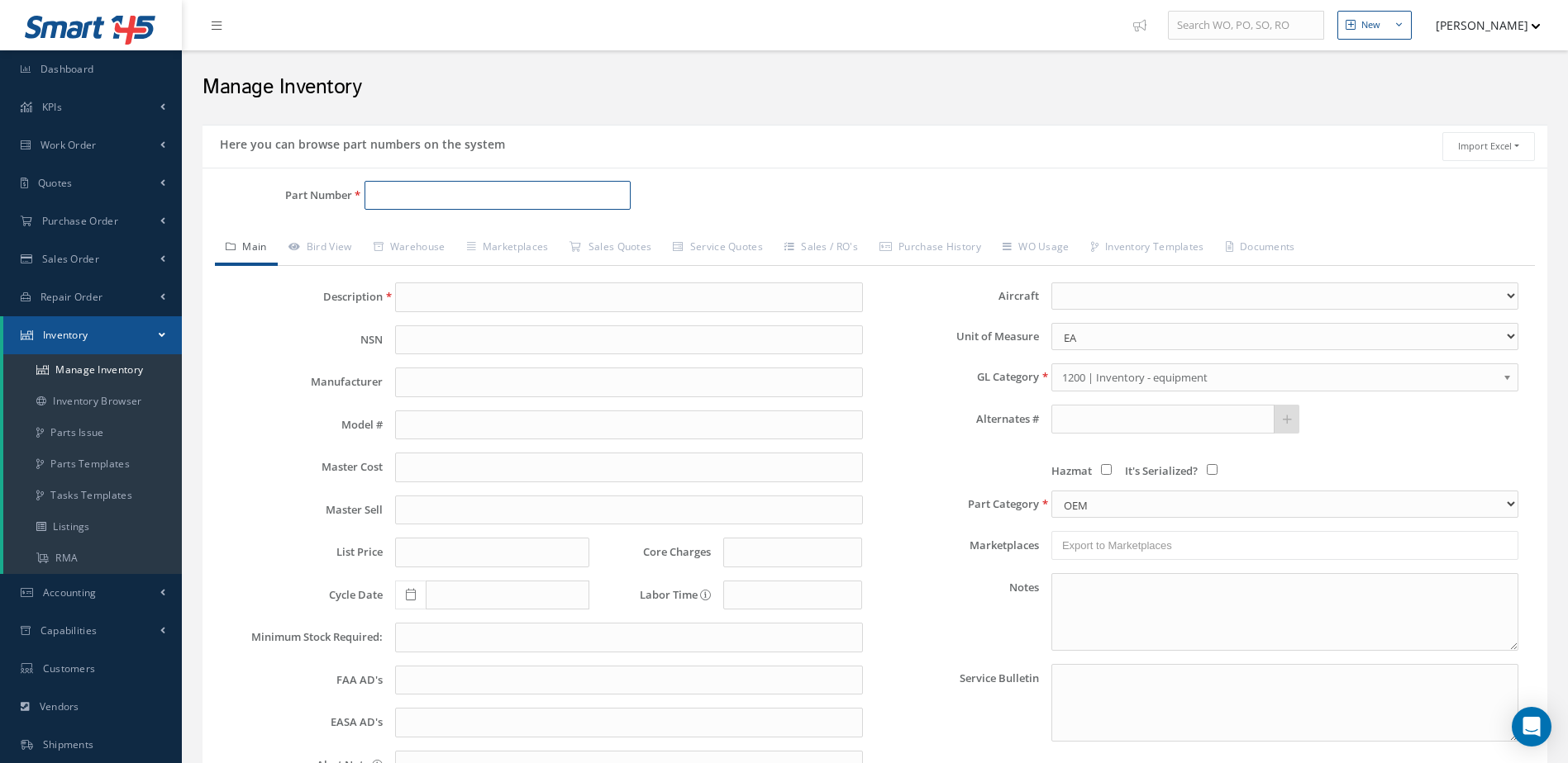
click at [466, 203] on input "Part Number" at bounding box center [498, 195] width 267 height 29
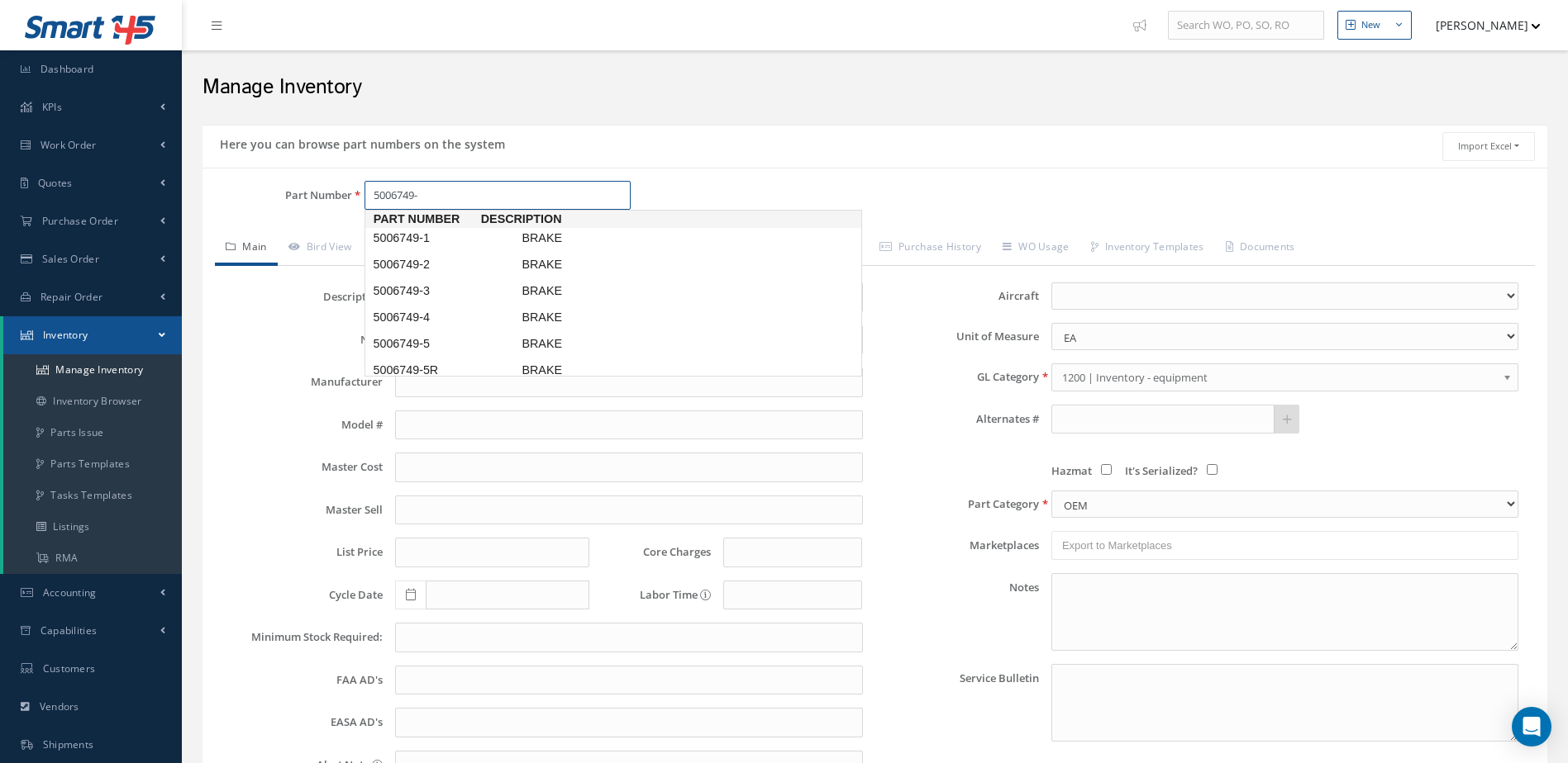
type input "5006749-5"
click at [480, 232] on span "5006749-5" at bounding box center [443, 238] width 148 height 17
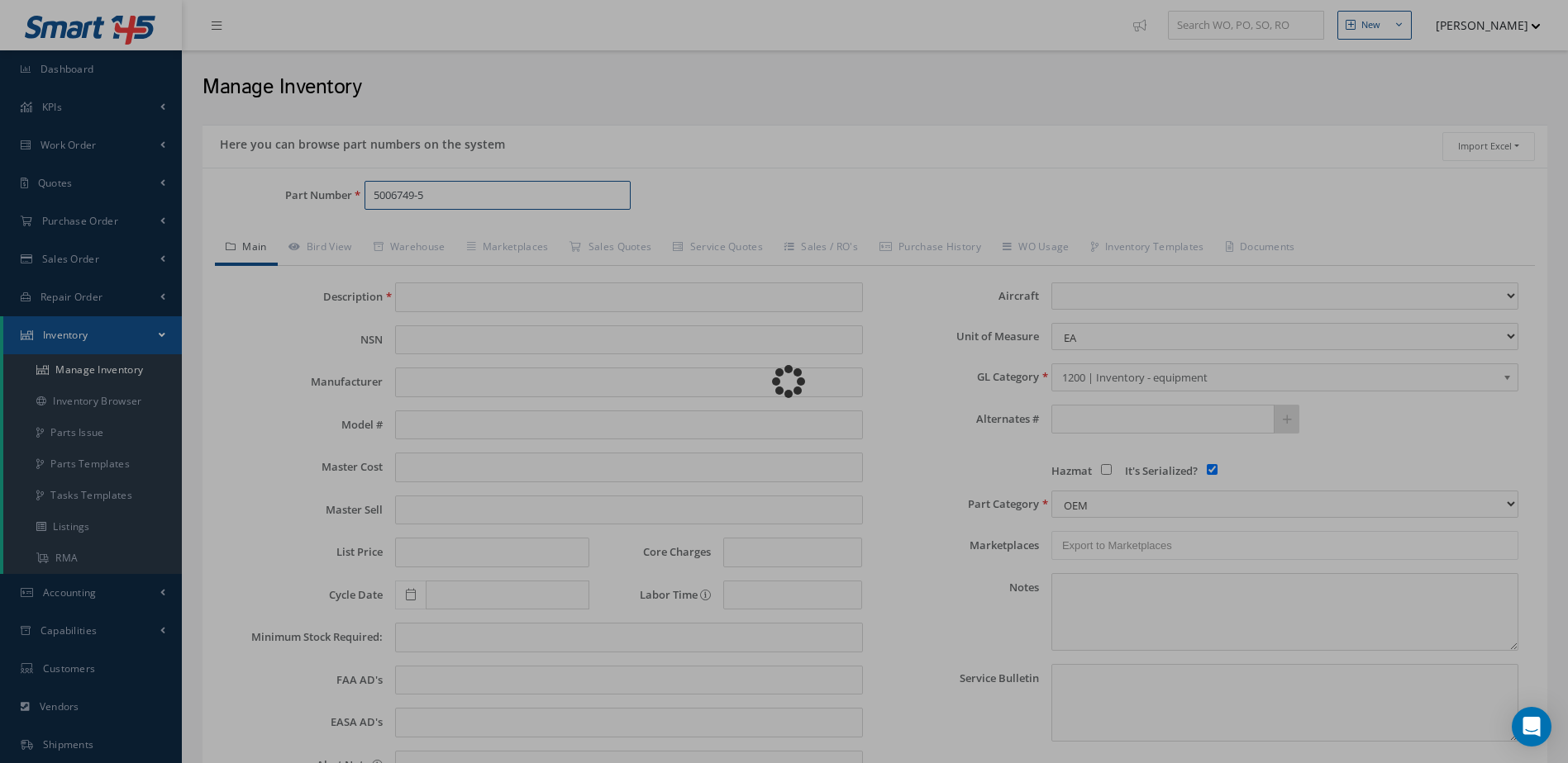
type input "BRAKE"
type input "0.00"
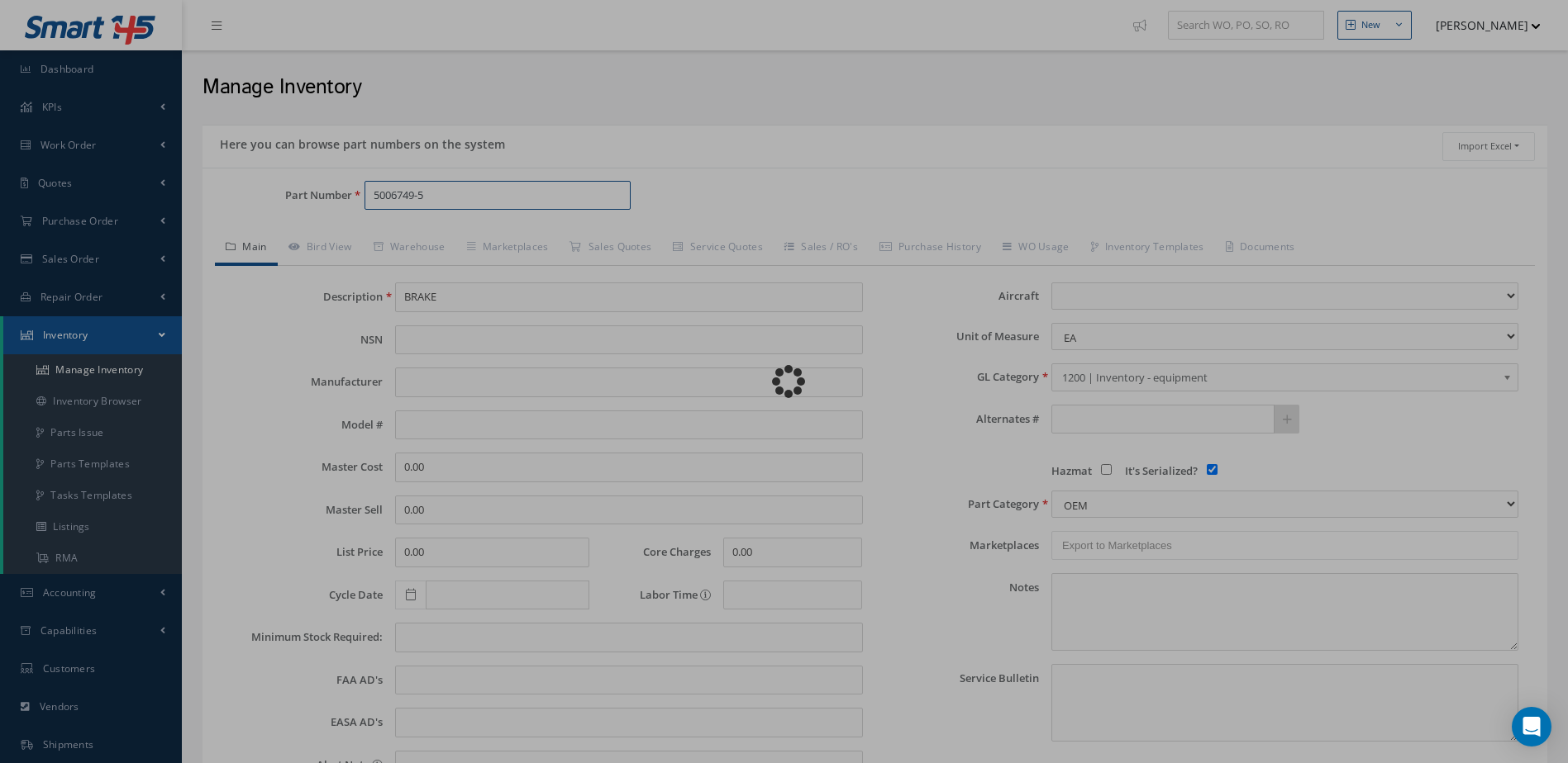
select select
checkbox input "true"
type textarea "JAN/2024: STD OH $1,995 RAPCO KIT RFS6749K-1. STD OH EX $2,300.00 CORE VALUE $1…"
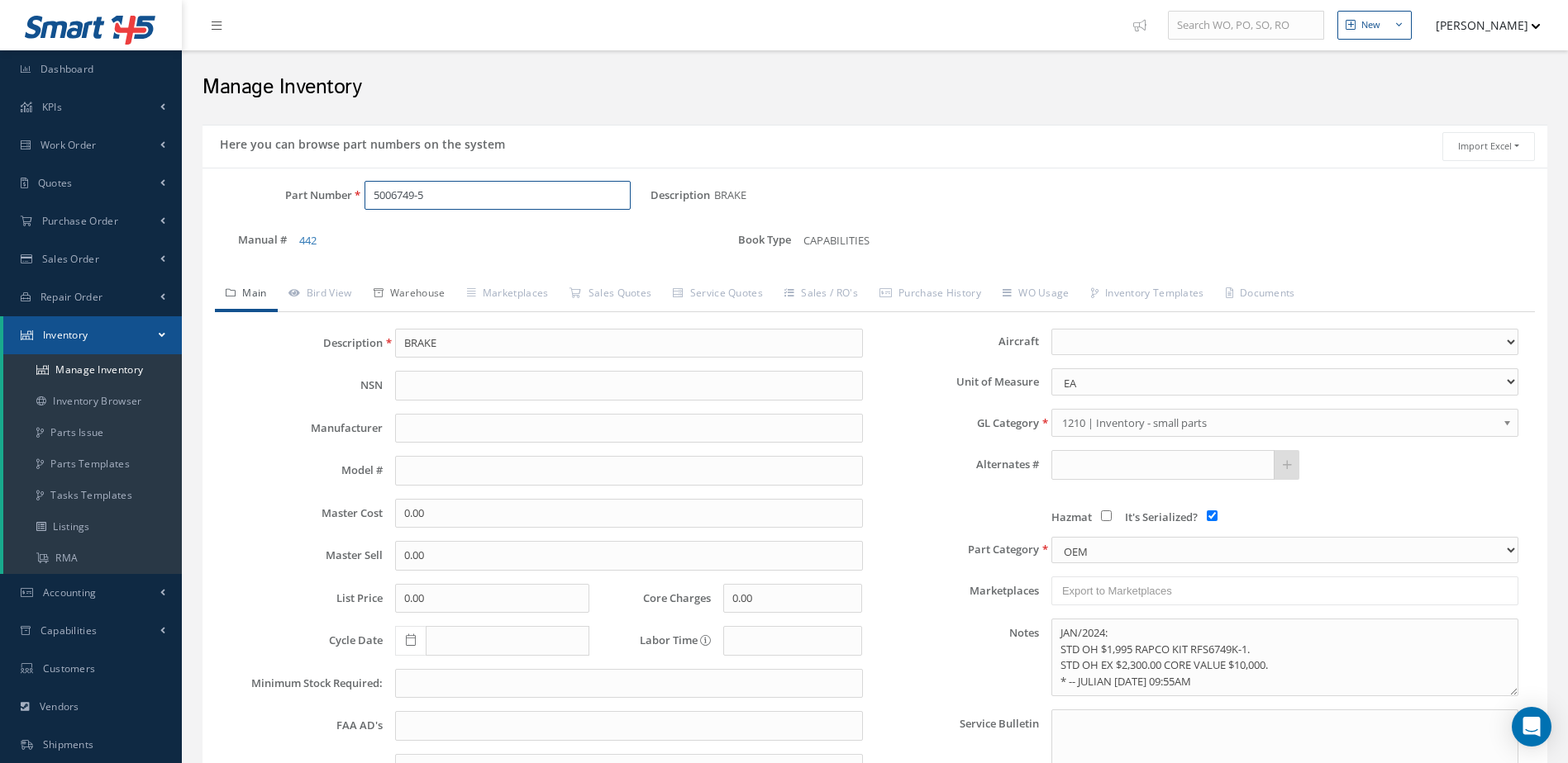
type input "5006749-5"
click at [420, 290] on link "Warehouse" at bounding box center [409, 295] width 93 height 35
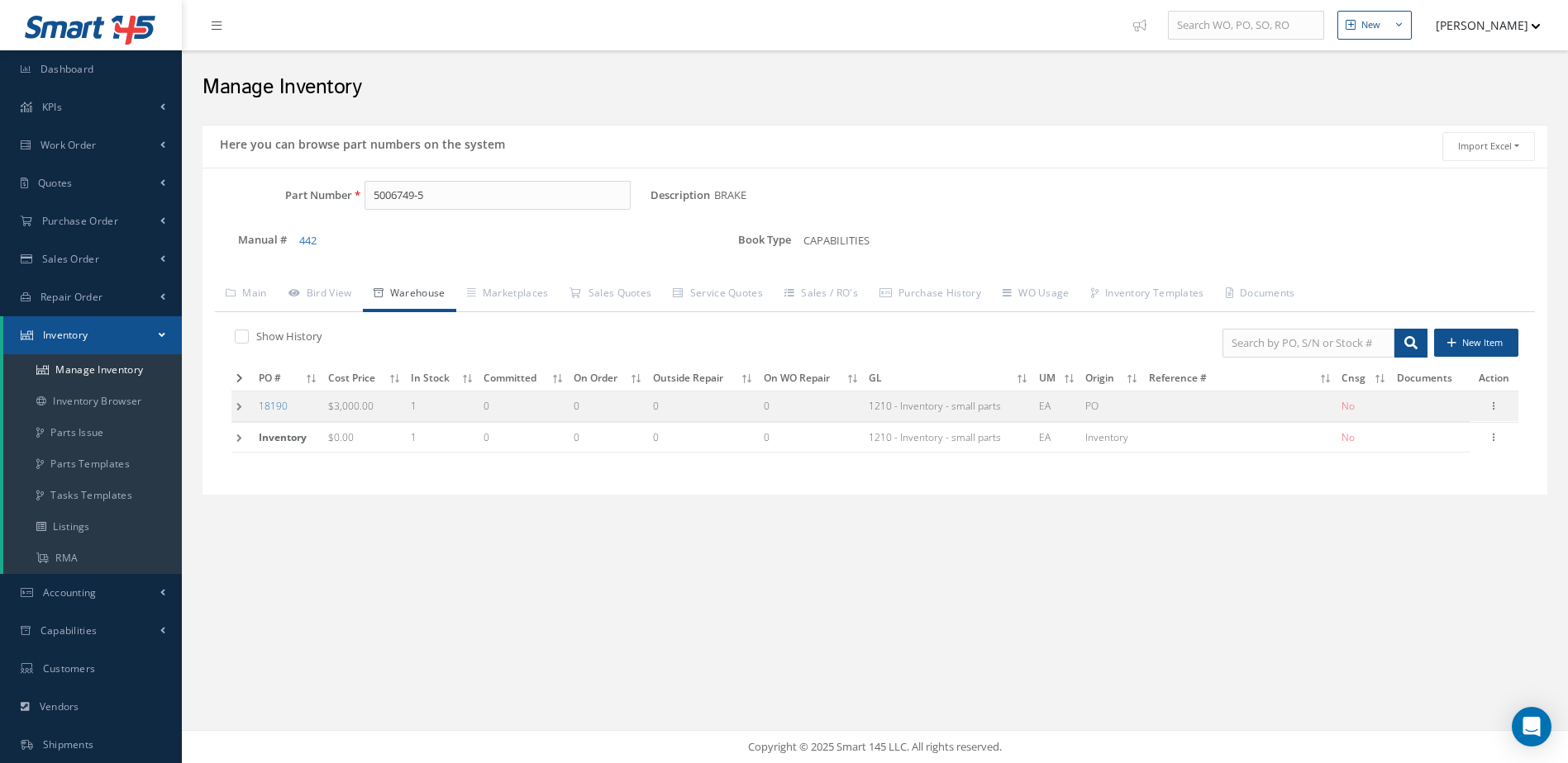
click at [241, 375] on icon at bounding box center [239, 378] width 6 height 10
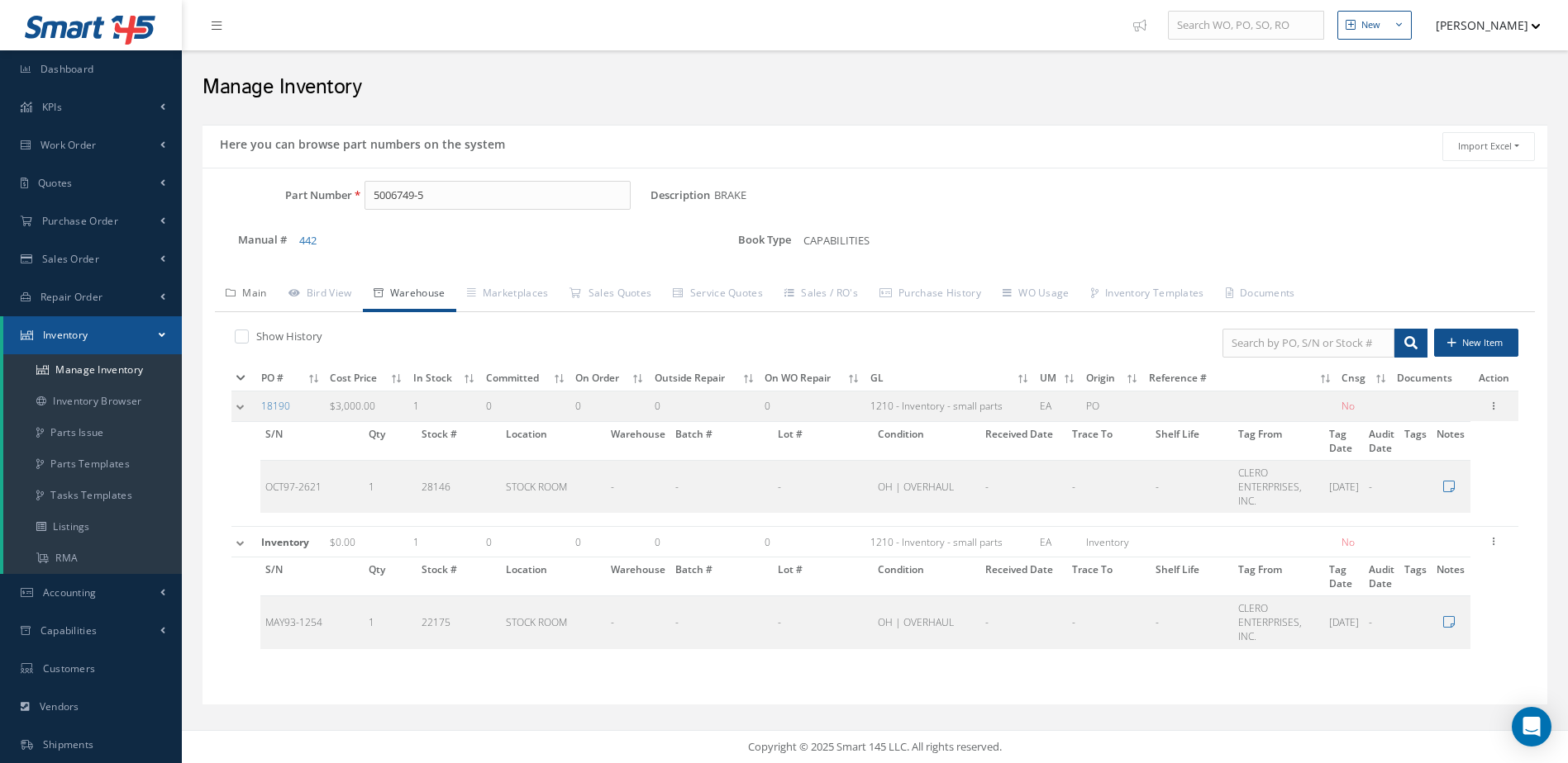
click at [249, 290] on link "Main" at bounding box center [246, 295] width 63 height 35
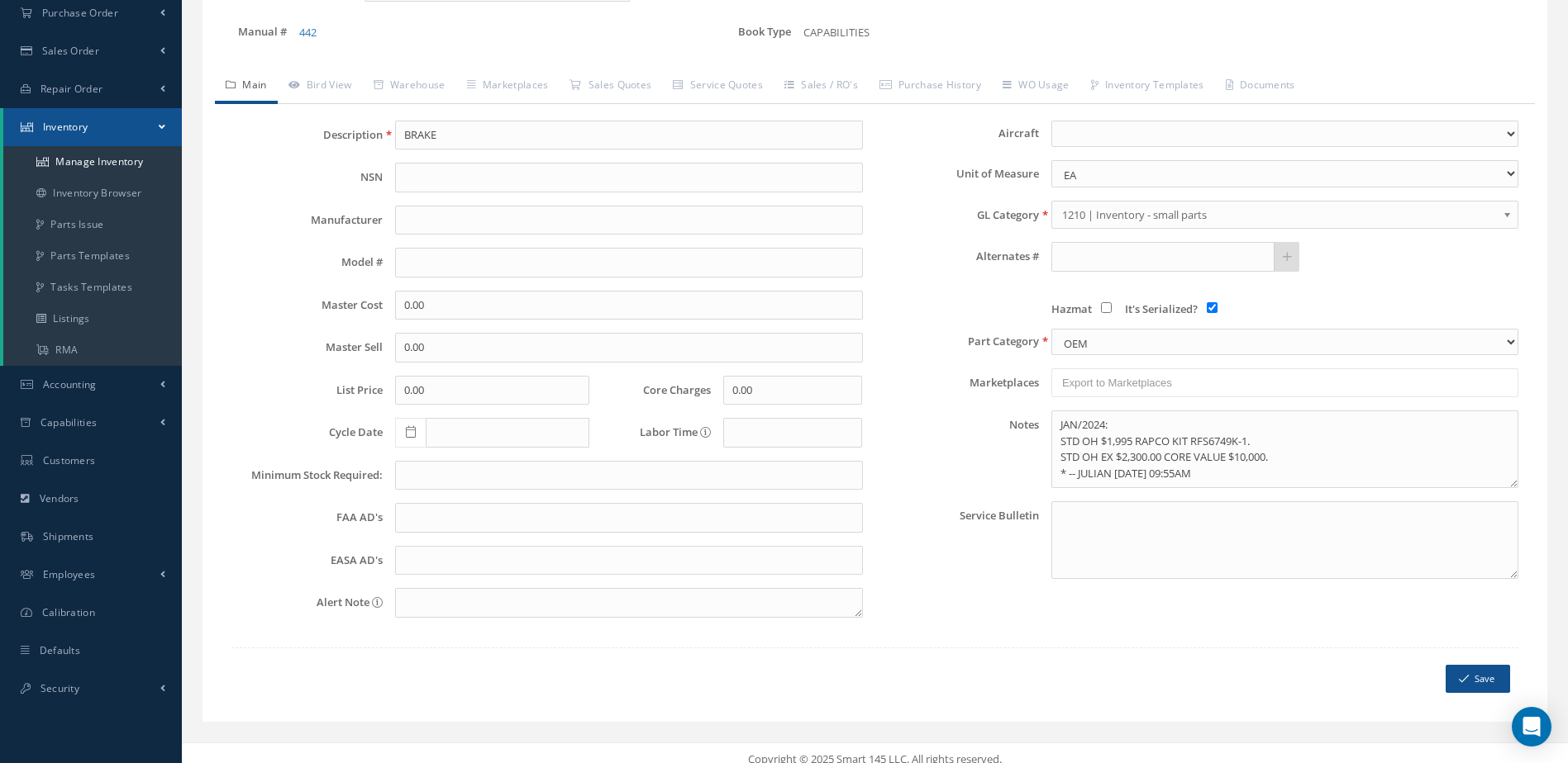
scroll to position [221, 0]
